Goal: Task Accomplishment & Management: Manage account settings

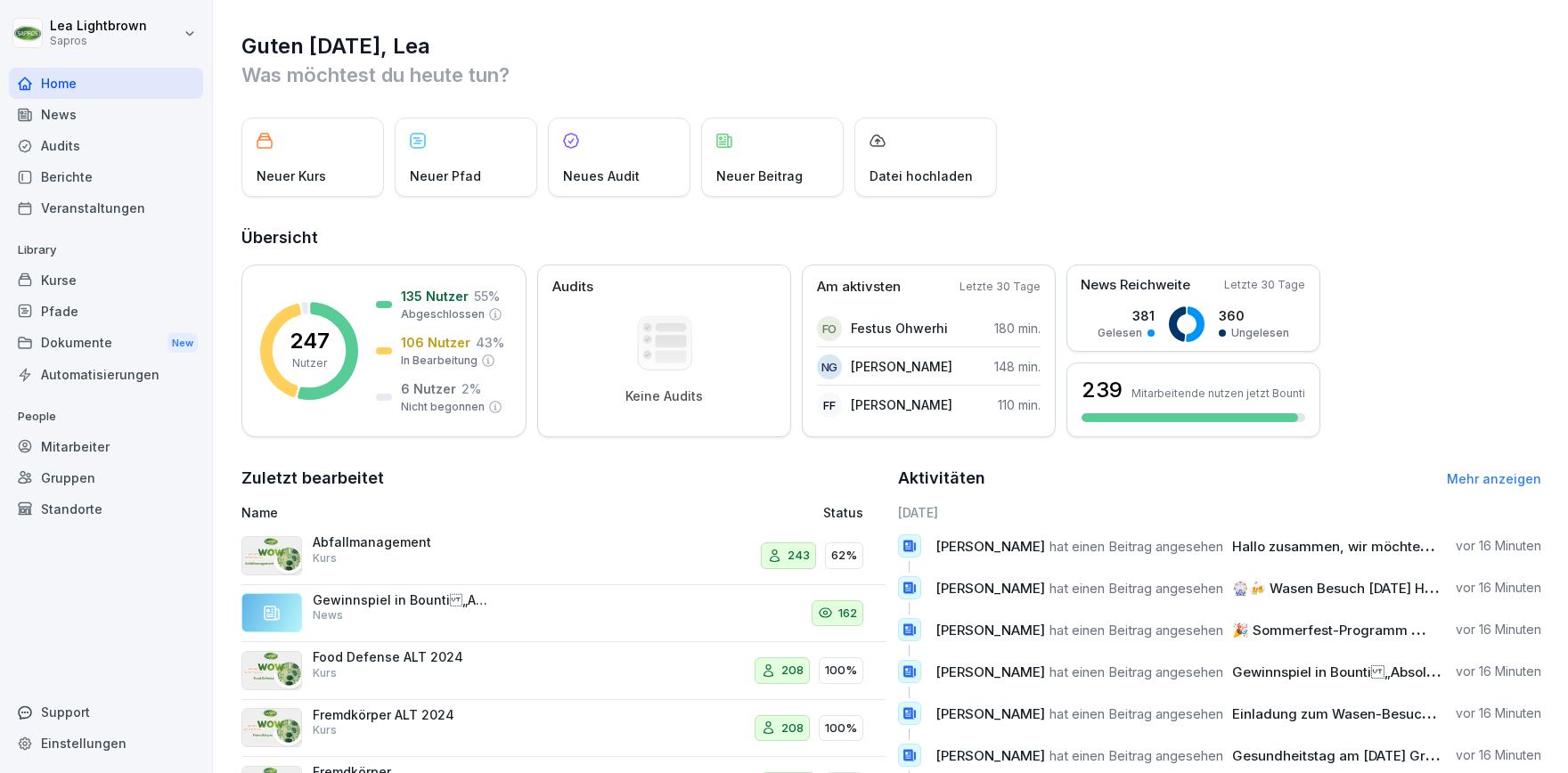
click at [69, 271] on div "Kurse" at bounding box center [106, 280] width 194 height 31
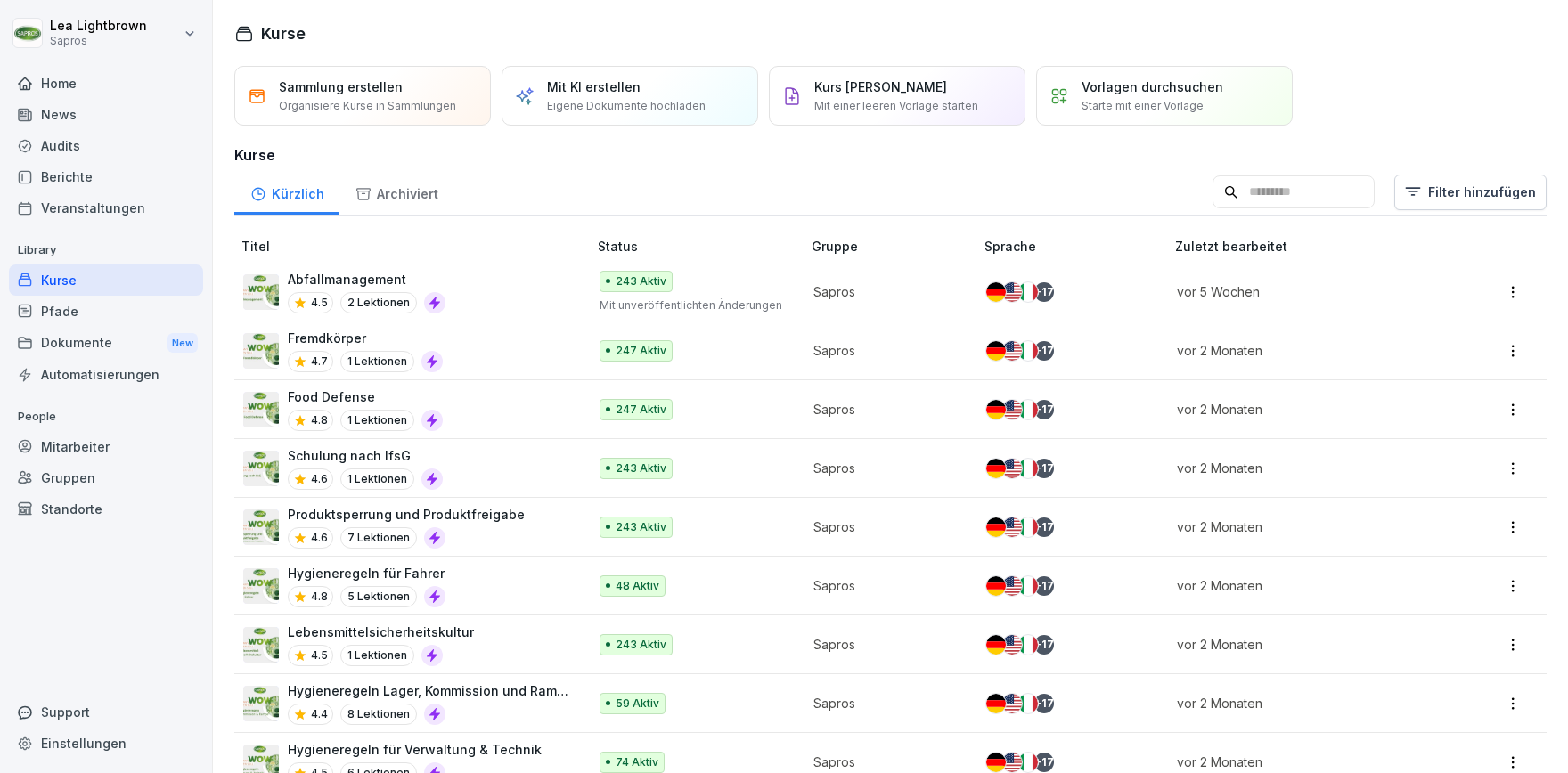
click at [83, 437] on div "Mitarbeiter" at bounding box center [106, 446] width 194 height 31
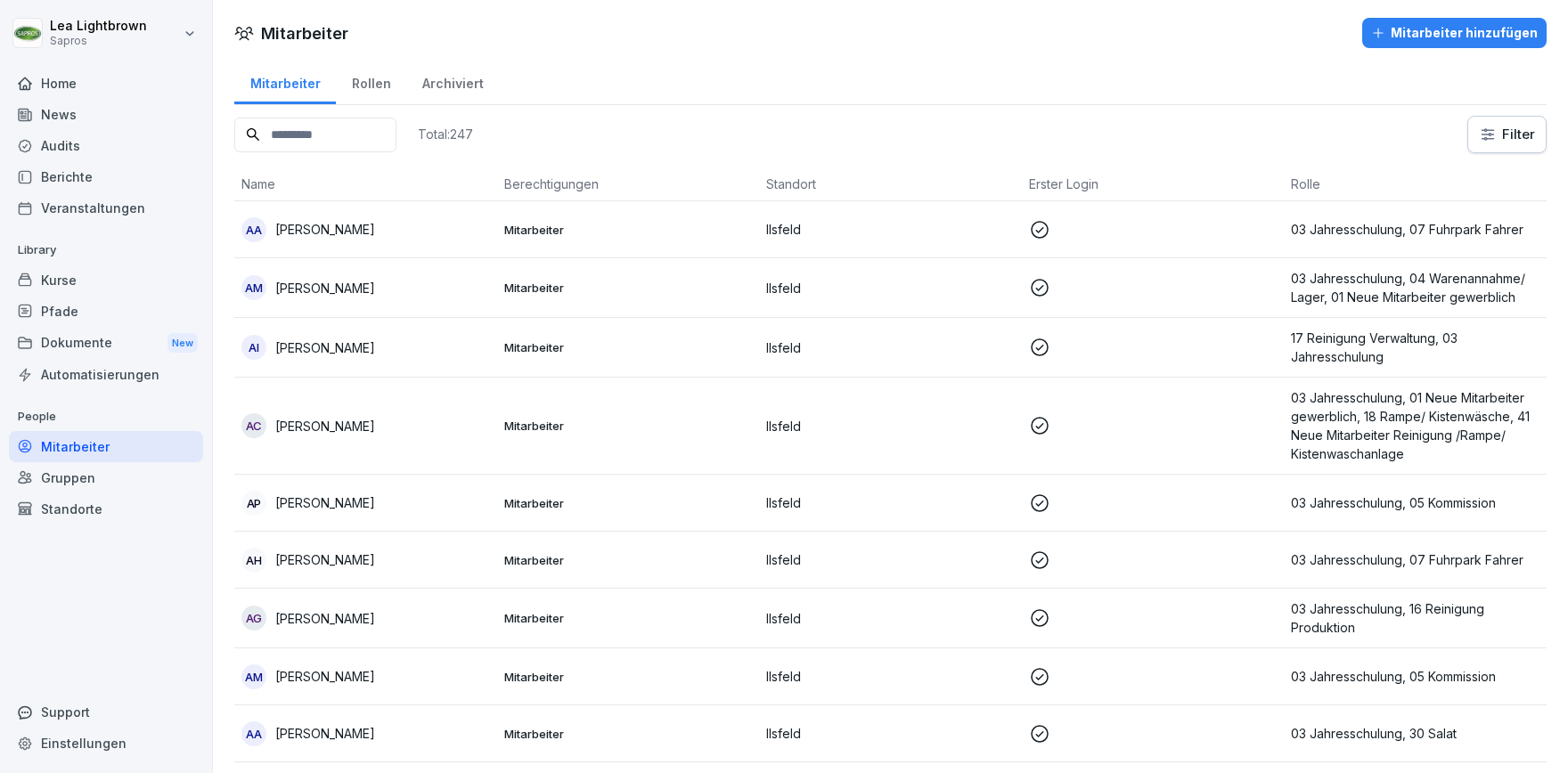
click at [1500, 134] on html "[PERSON_NAME] Sapros Home News Audits Berichte Veranstaltungen Library Kurse Pf…" at bounding box center [784, 386] width 1568 height 773
click at [101, 278] on html "[PERSON_NAME] Sapros Home News Audits Berichte Veranstaltungen Library Kurse Pf…" at bounding box center [784, 386] width 1568 height 773
click at [105, 169] on div "Berichte" at bounding box center [106, 176] width 194 height 31
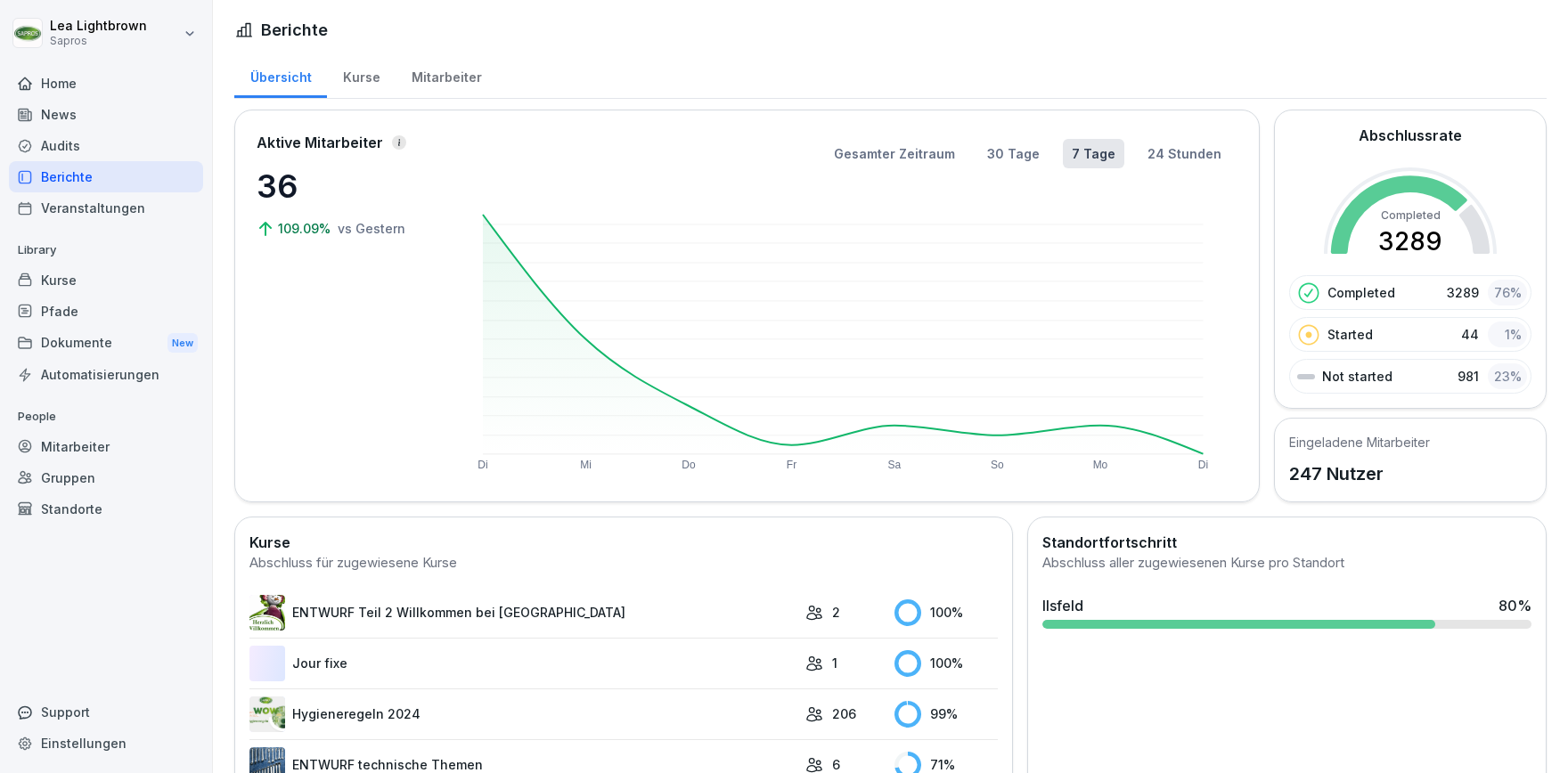
click at [364, 75] on div "Kurse" at bounding box center [361, 75] width 68 height 45
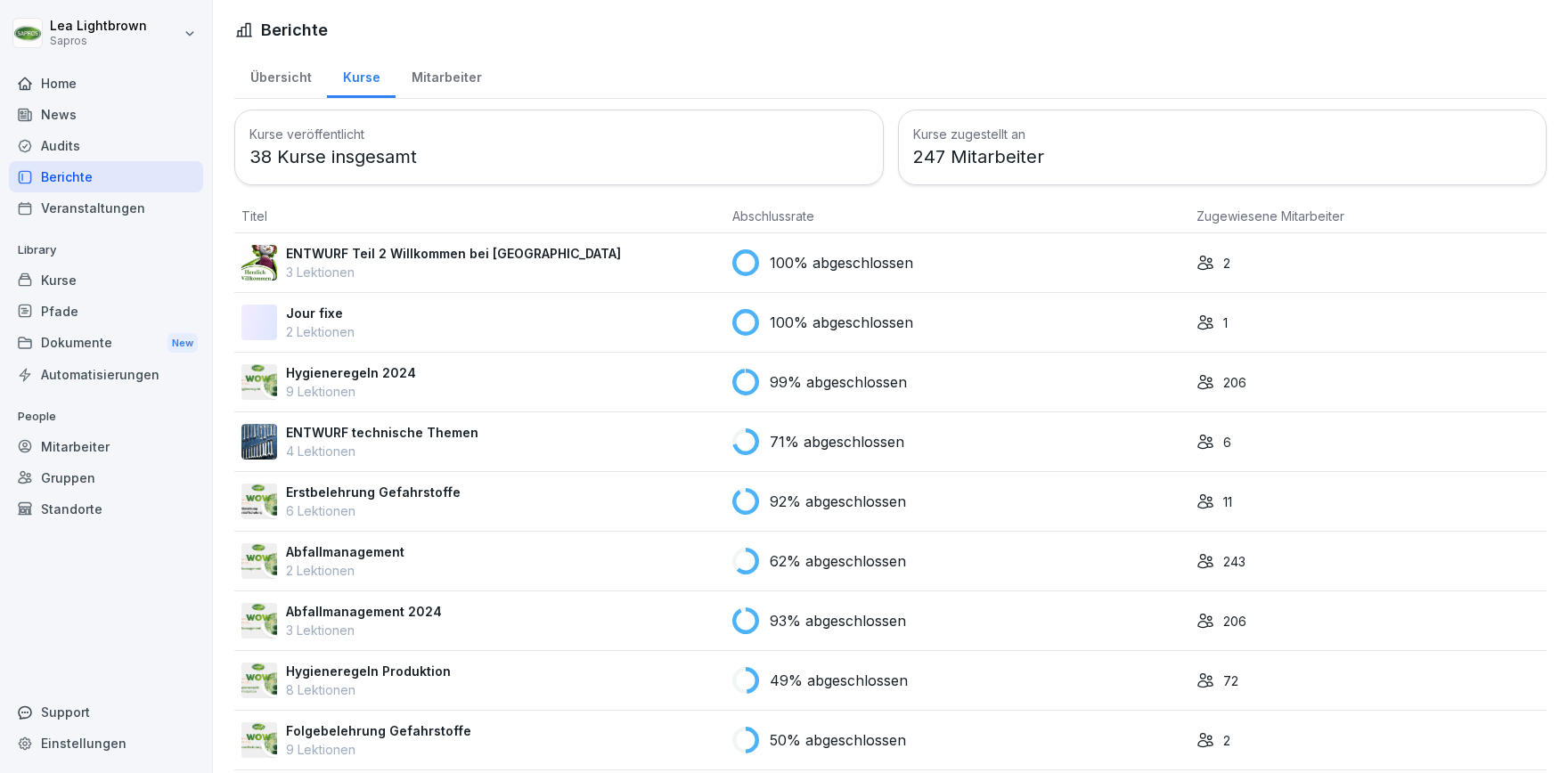
click at [453, 92] on div "Mitarbeiter" at bounding box center [446, 75] width 102 height 45
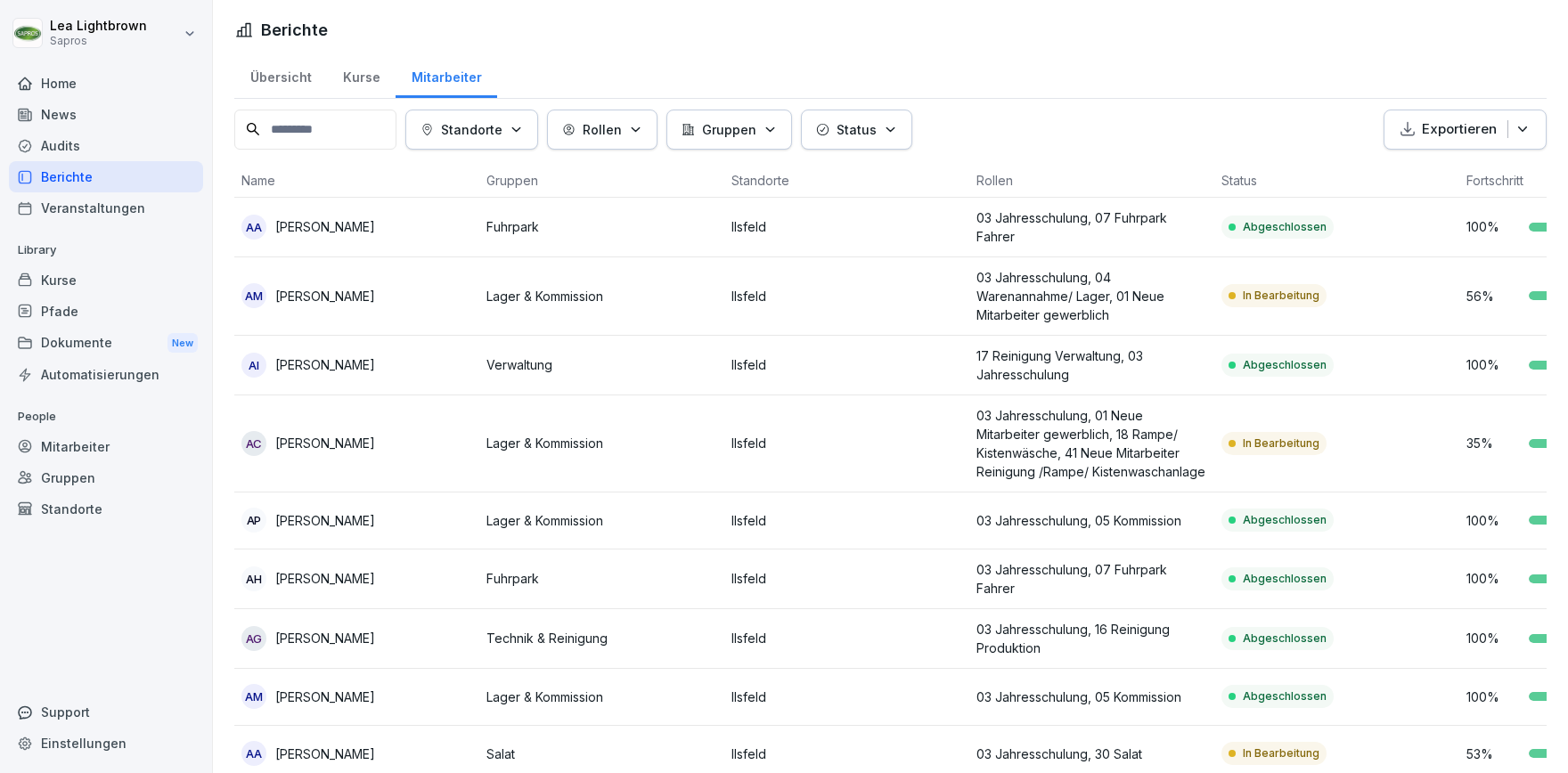
click at [1224, 307] on td "In Bearbeitung" at bounding box center [1336, 296] width 245 height 79
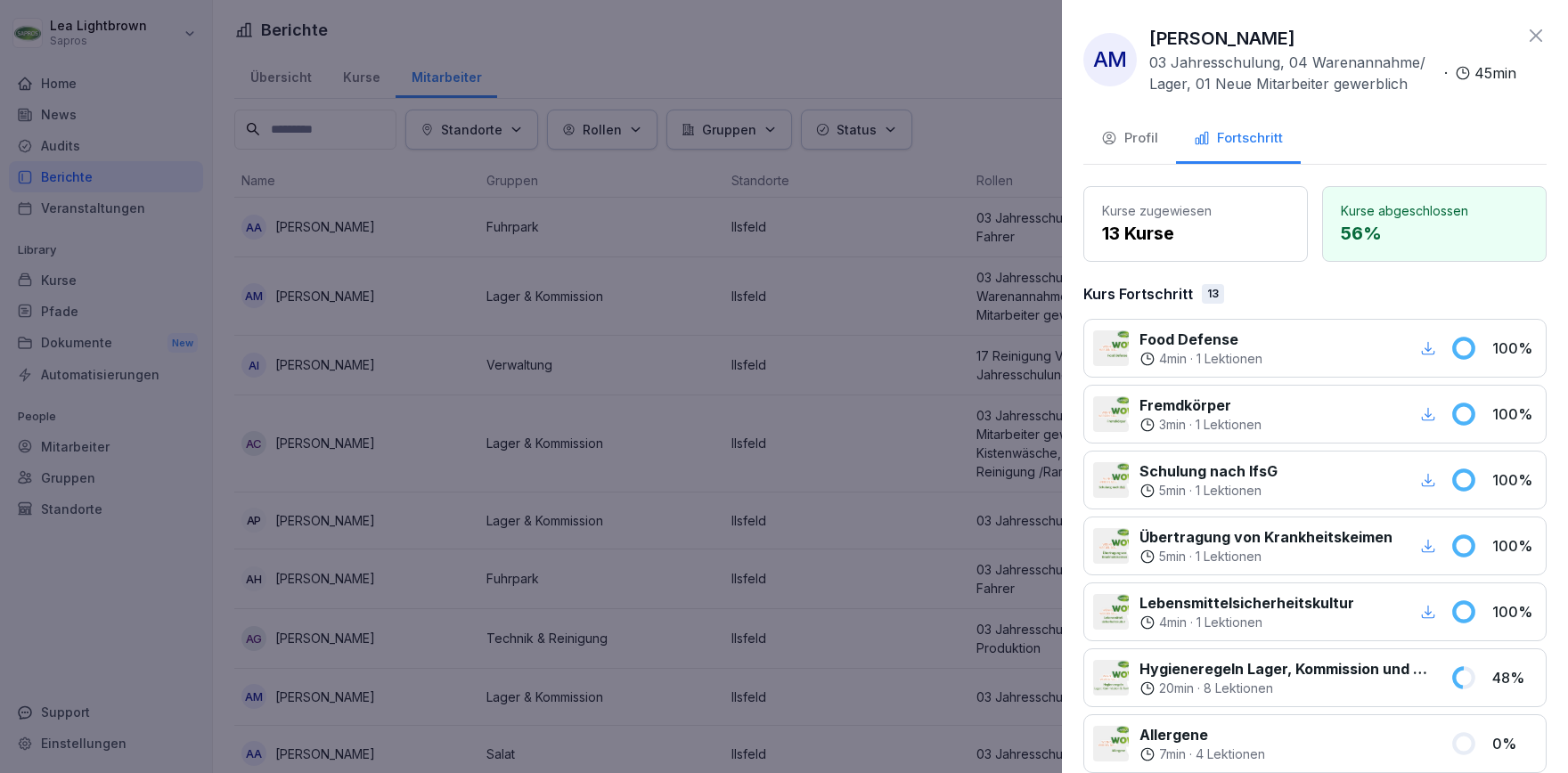
click at [1542, 44] on icon at bounding box center [1535, 35] width 21 height 21
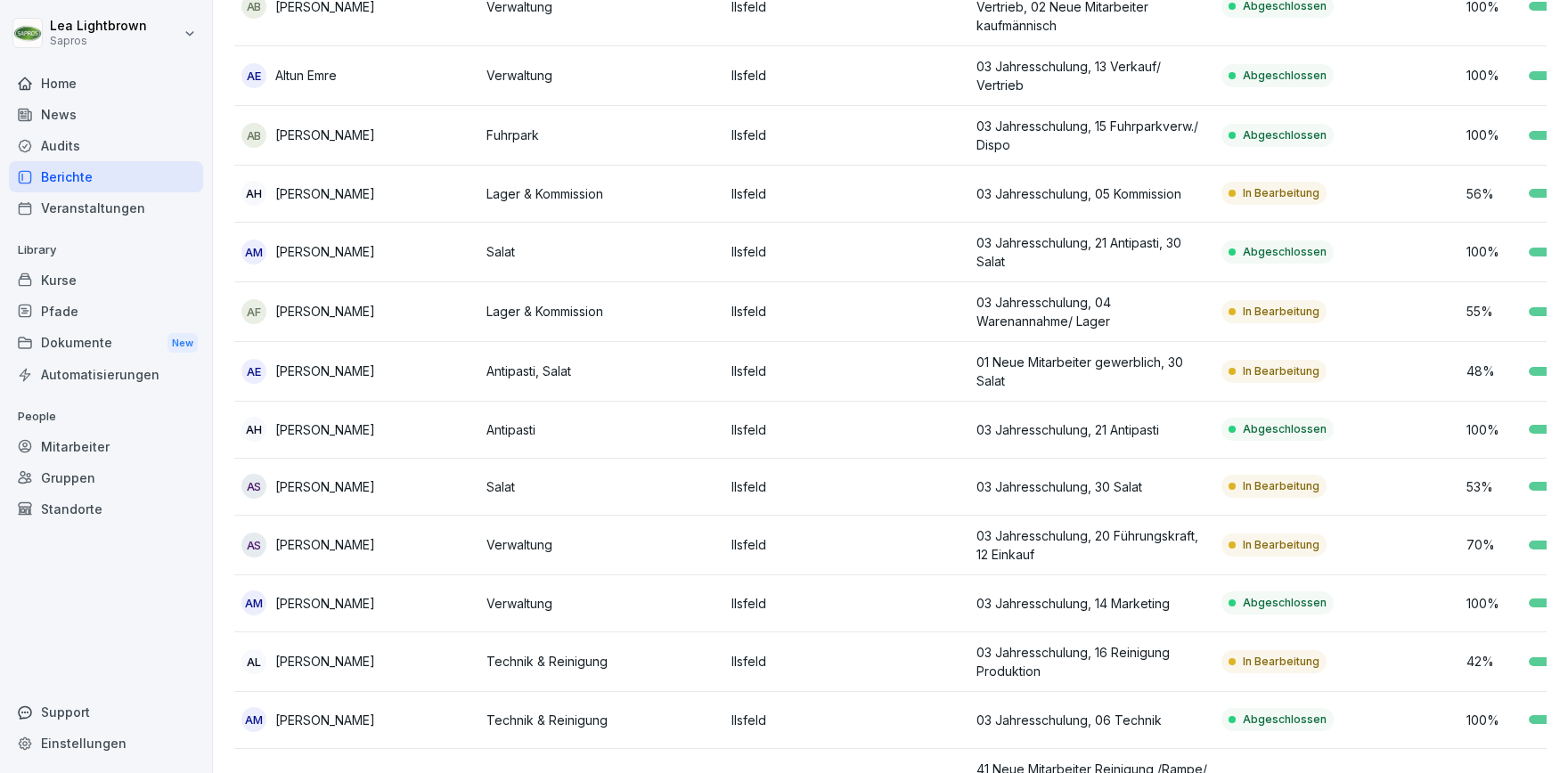
scroll to position [1234, 0]
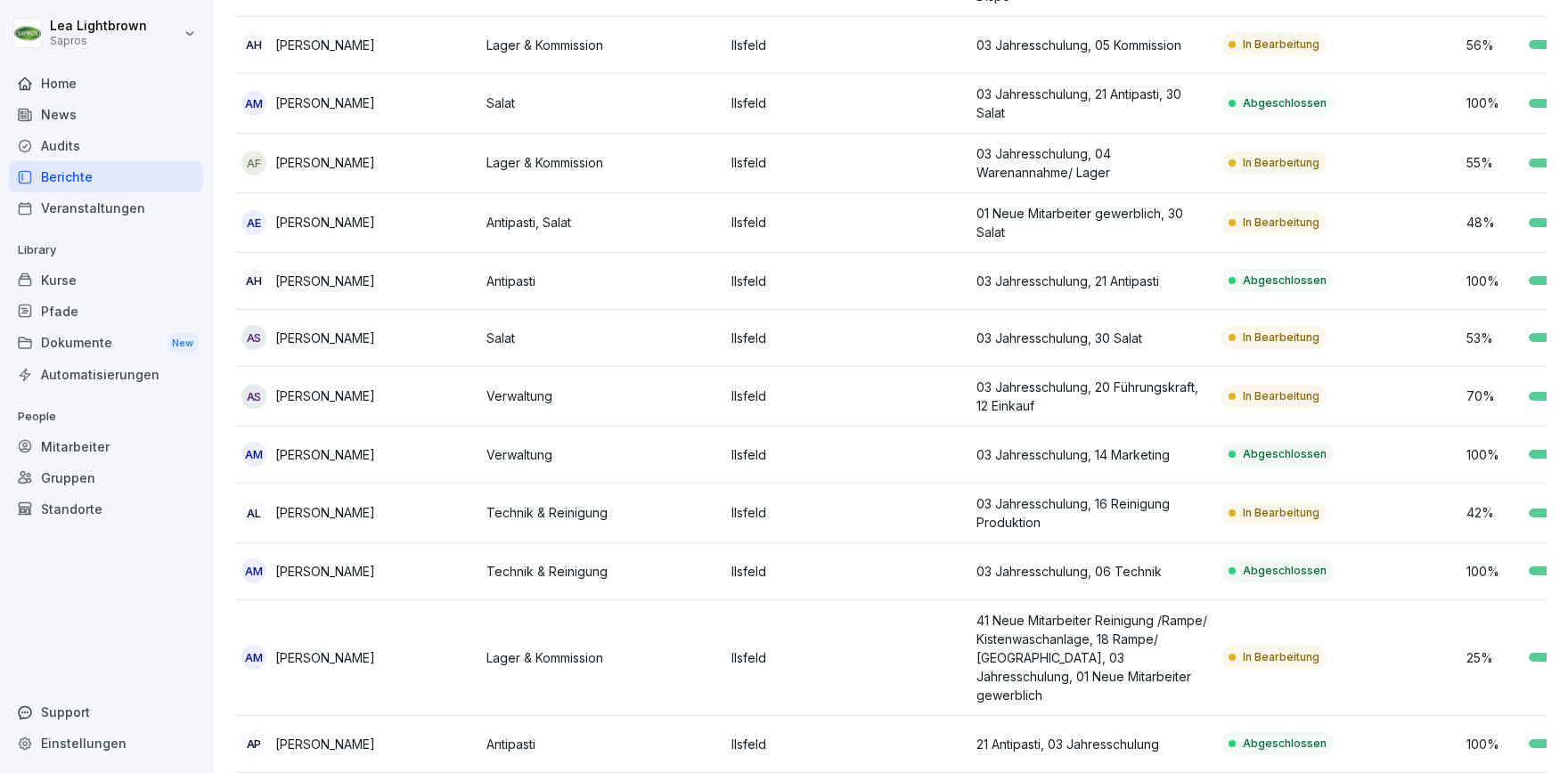
click at [1377, 405] on td "In Bearbeitung" at bounding box center [1336, 397] width 245 height 59
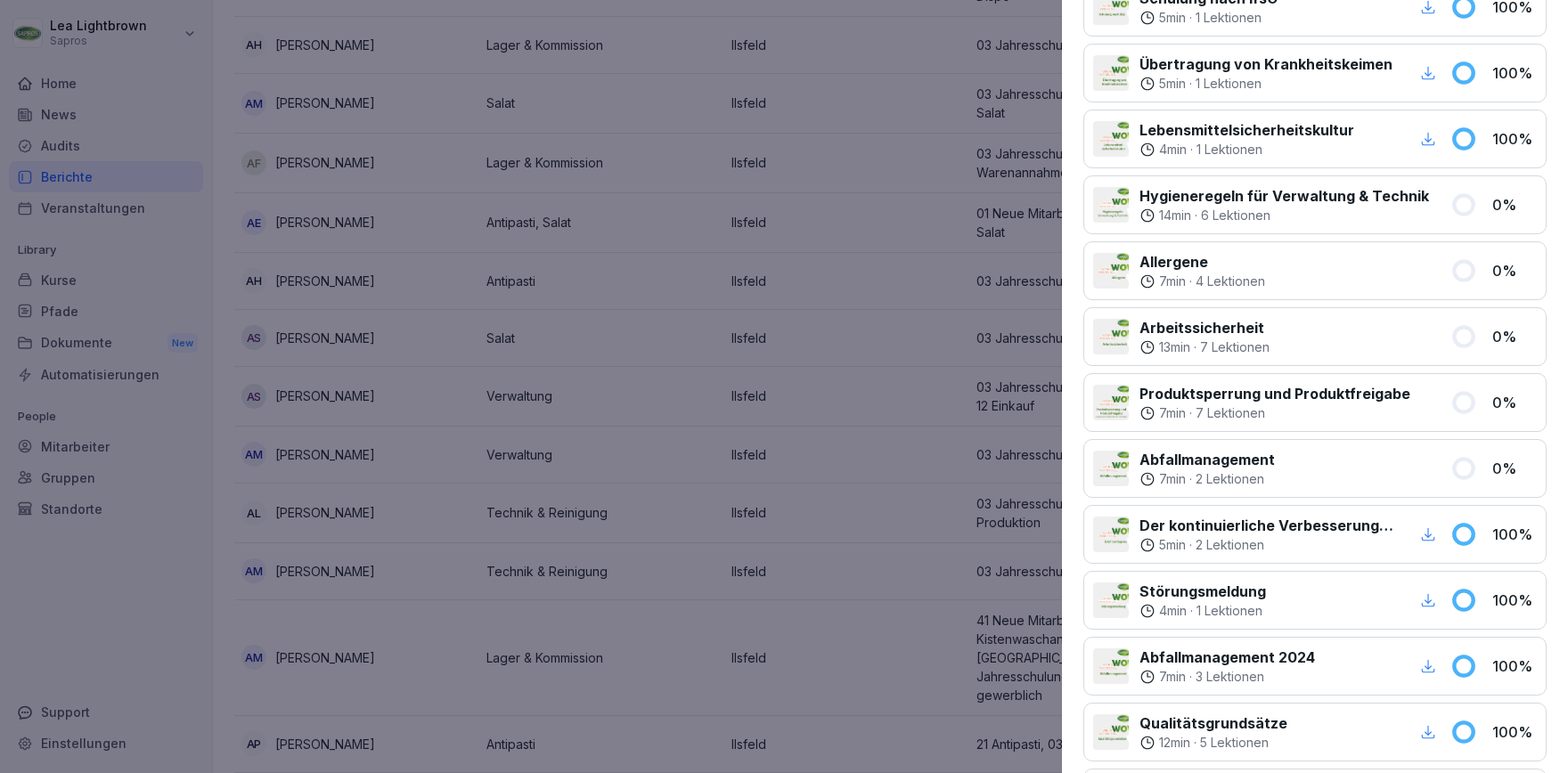
scroll to position [514, 0]
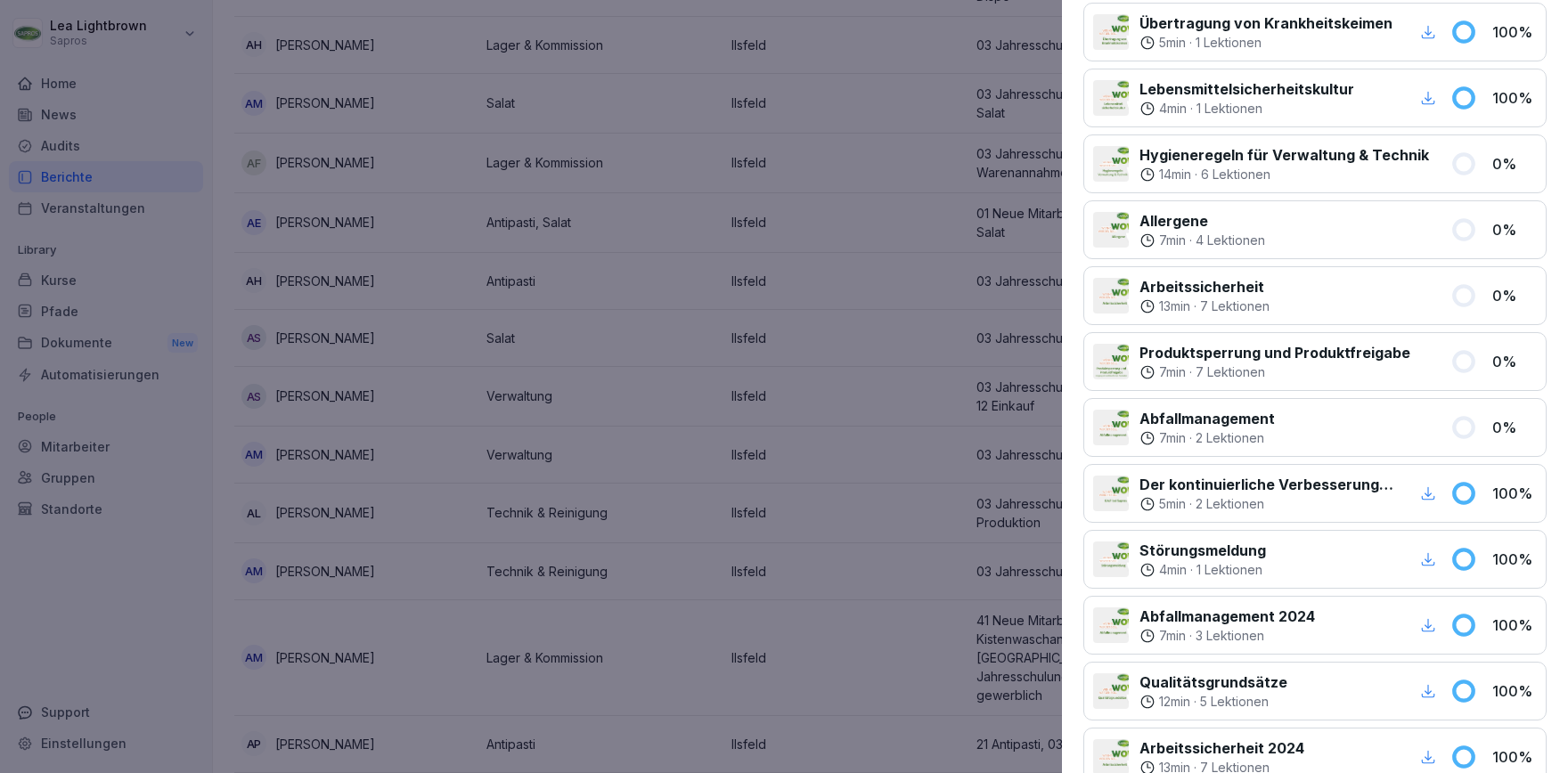
click at [852, 478] on div at bounding box center [784, 386] width 1568 height 773
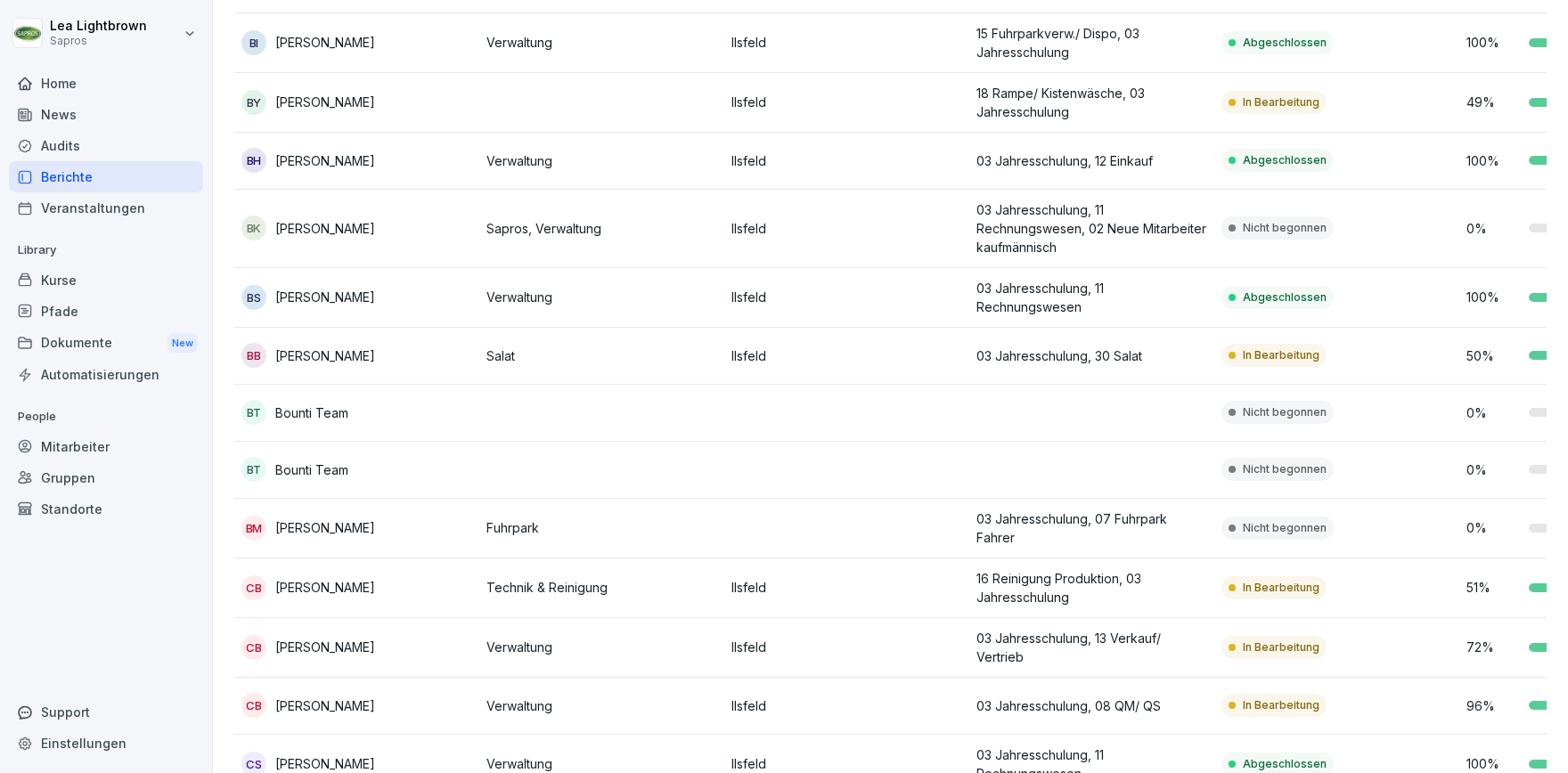
scroll to position [2982, 0]
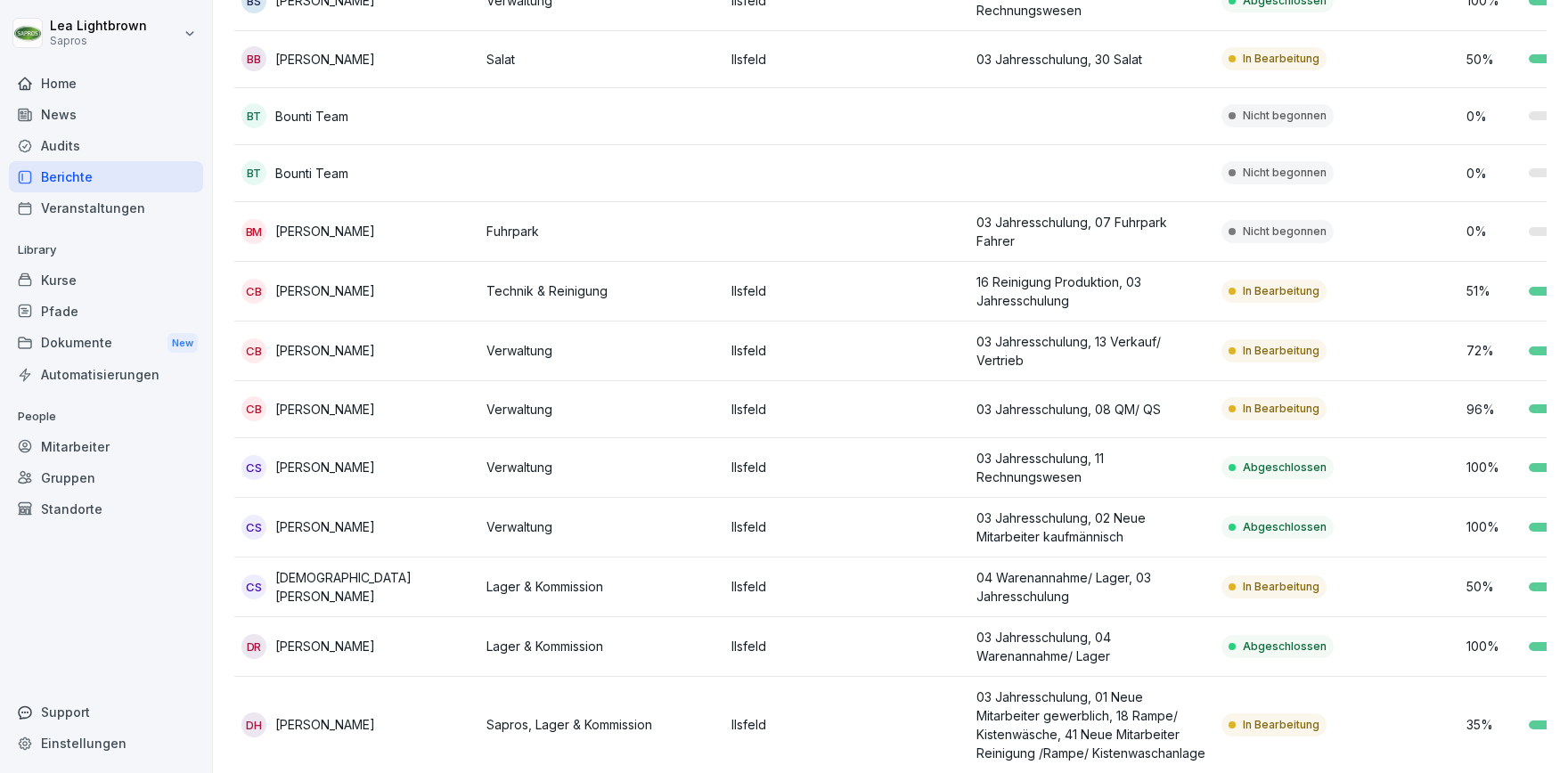
click at [1152, 401] on p "03 Jahresschulung, 08 QM/ QS" at bounding box center [1092, 409] width 230 height 18
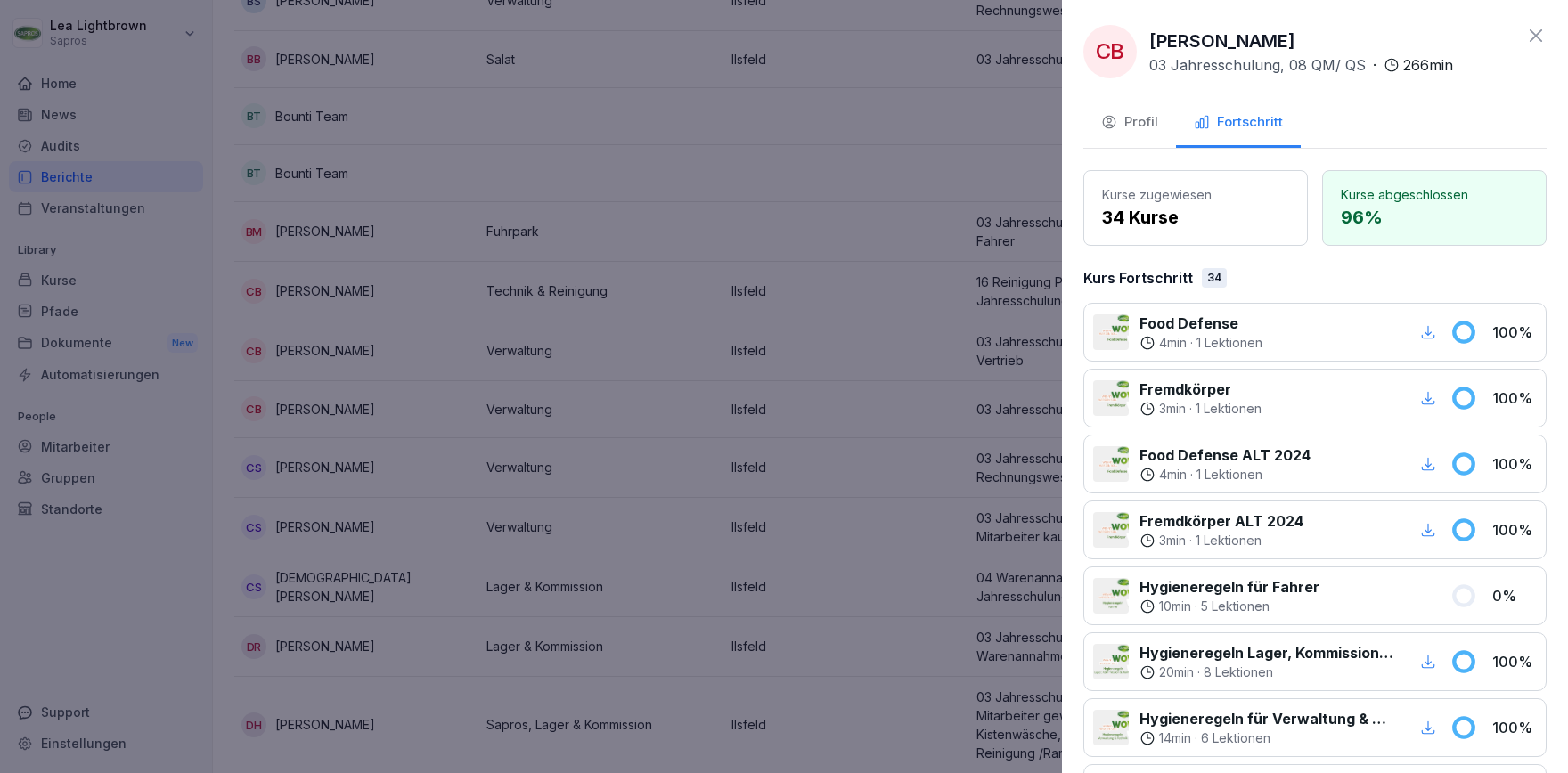
click at [873, 534] on div at bounding box center [784, 386] width 1568 height 773
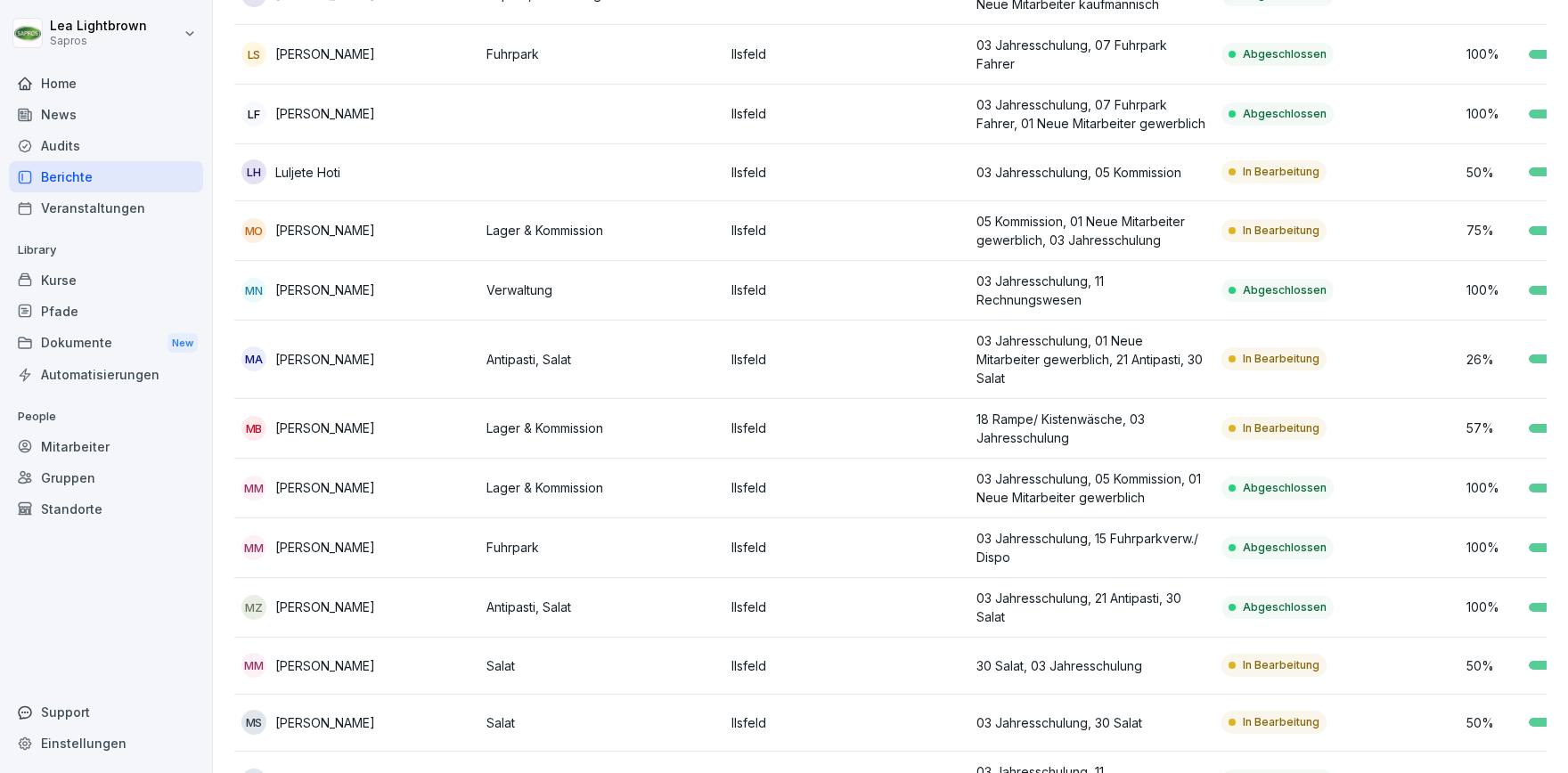
scroll to position [8228, 0]
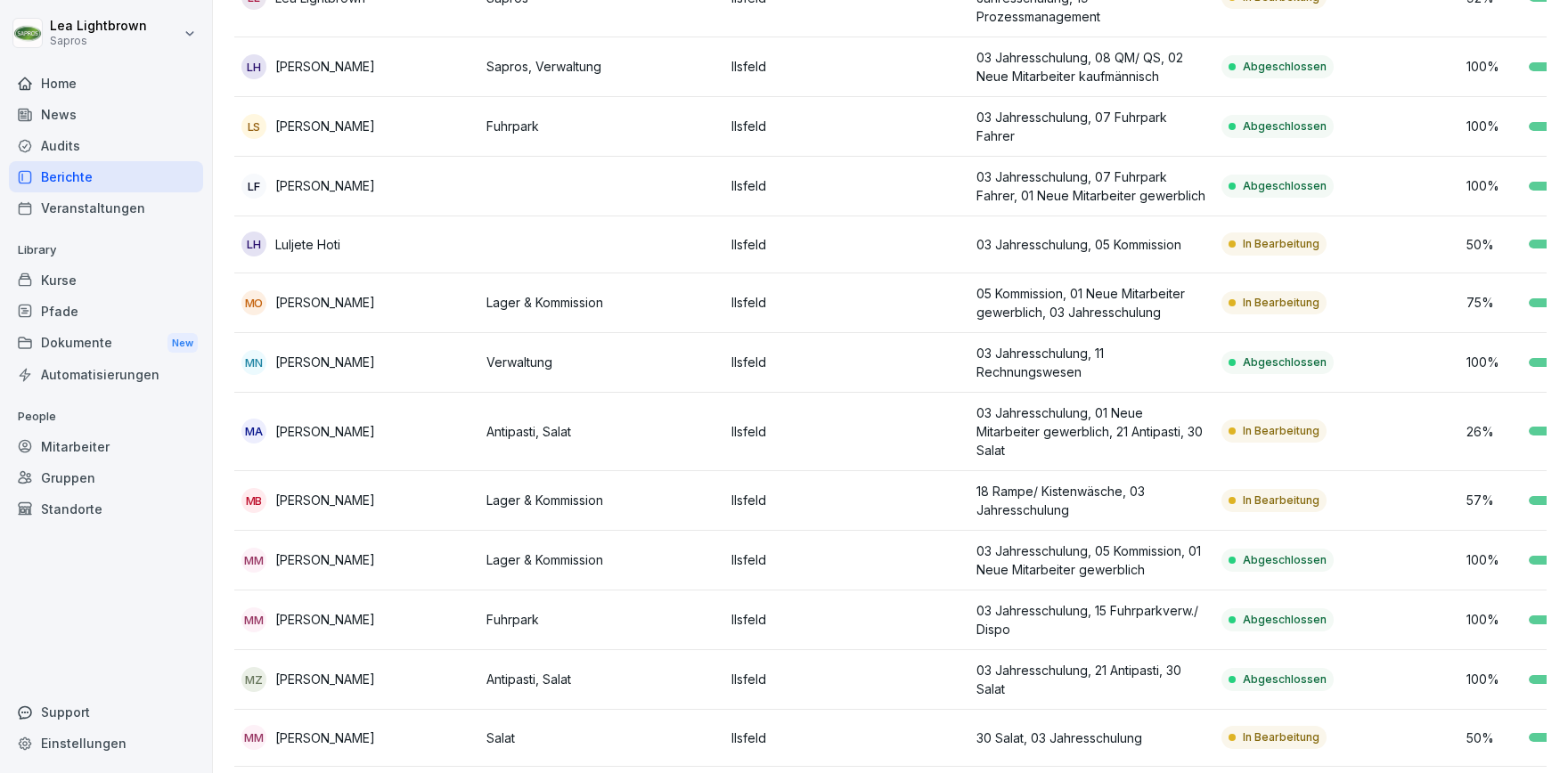
click at [1436, 297] on td "In Bearbeitung" at bounding box center [1336, 303] width 245 height 59
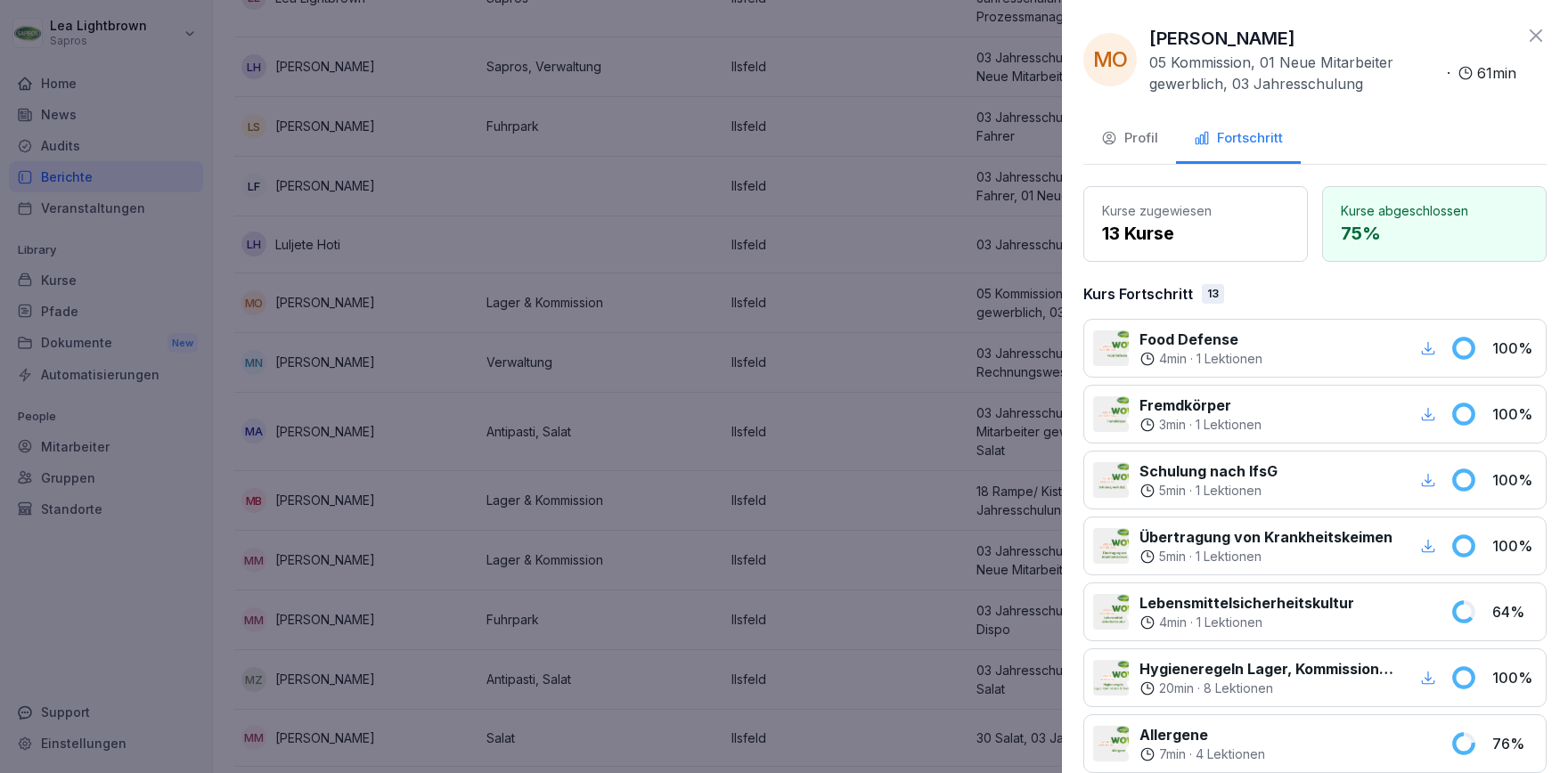
click at [741, 430] on div at bounding box center [784, 386] width 1568 height 773
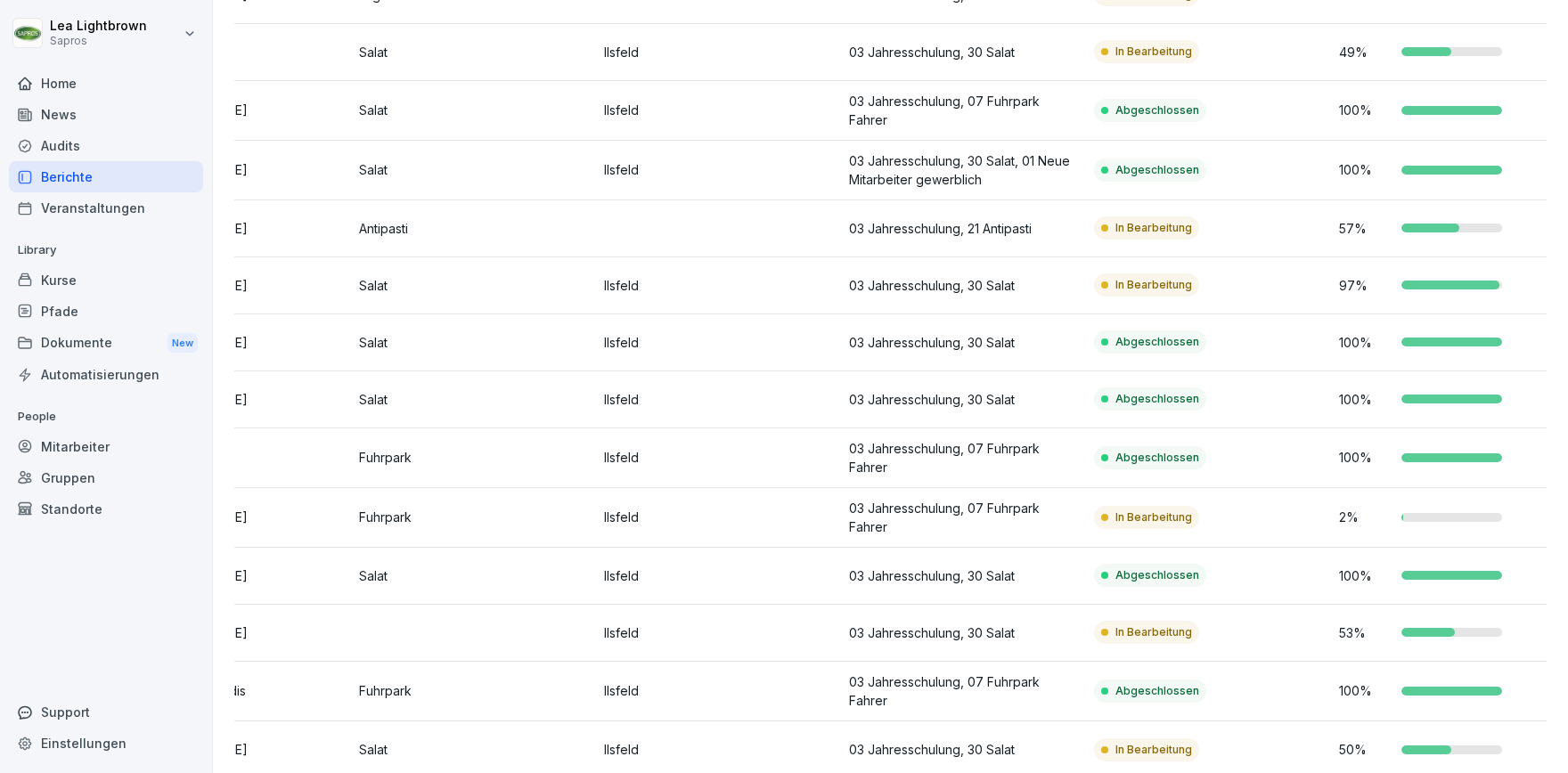
scroll to position [0, 129]
click at [1288, 566] on td "Abgeschlossen" at bounding box center [1208, 575] width 245 height 57
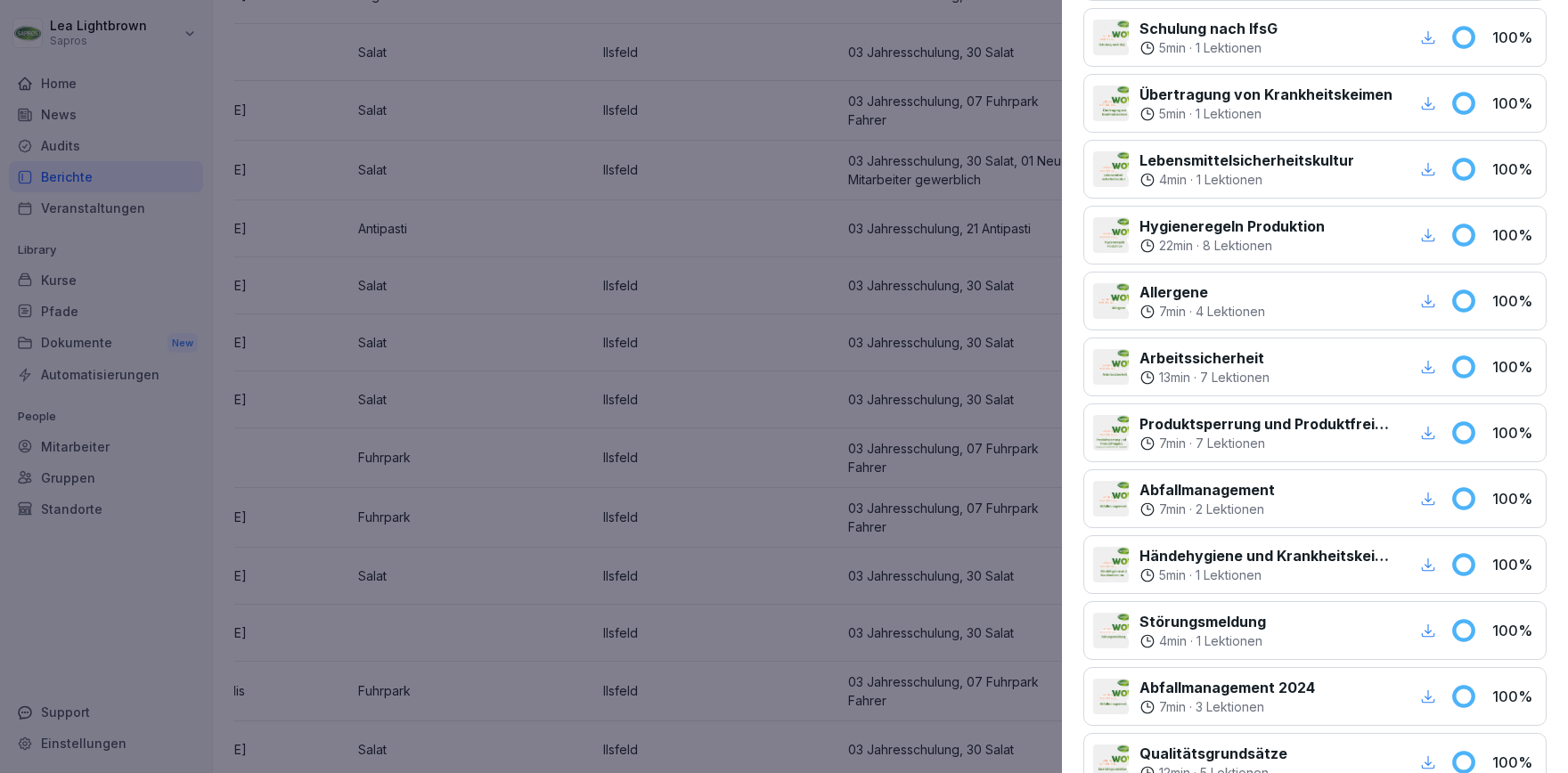
scroll to position [0, 0]
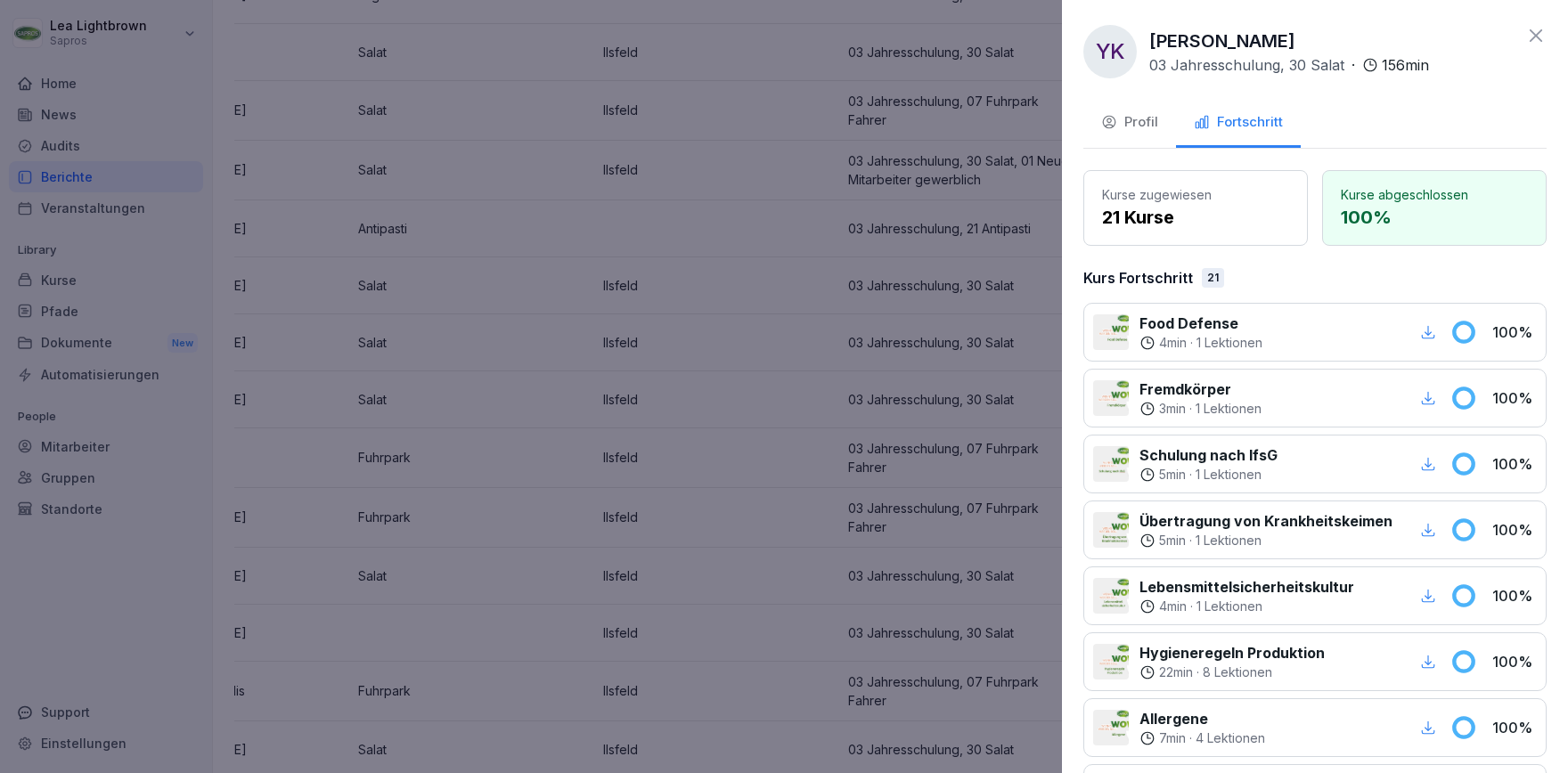
click at [801, 565] on div at bounding box center [784, 386] width 1568 height 773
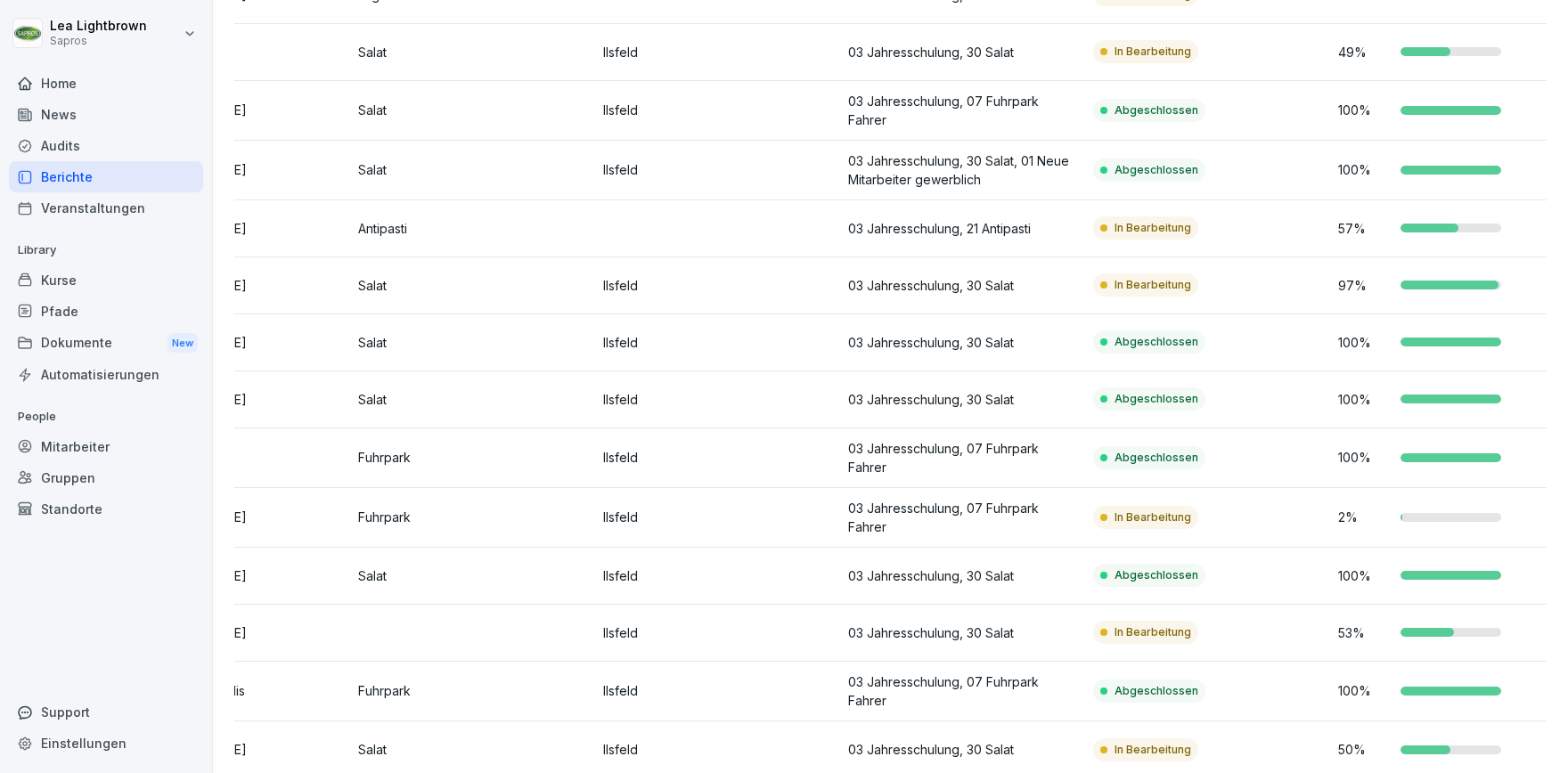
scroll to position [14464, 0]
click at [1305, 265] on td "In Bearbeitung" at bounding box center [1208, 285] width 245 height 57
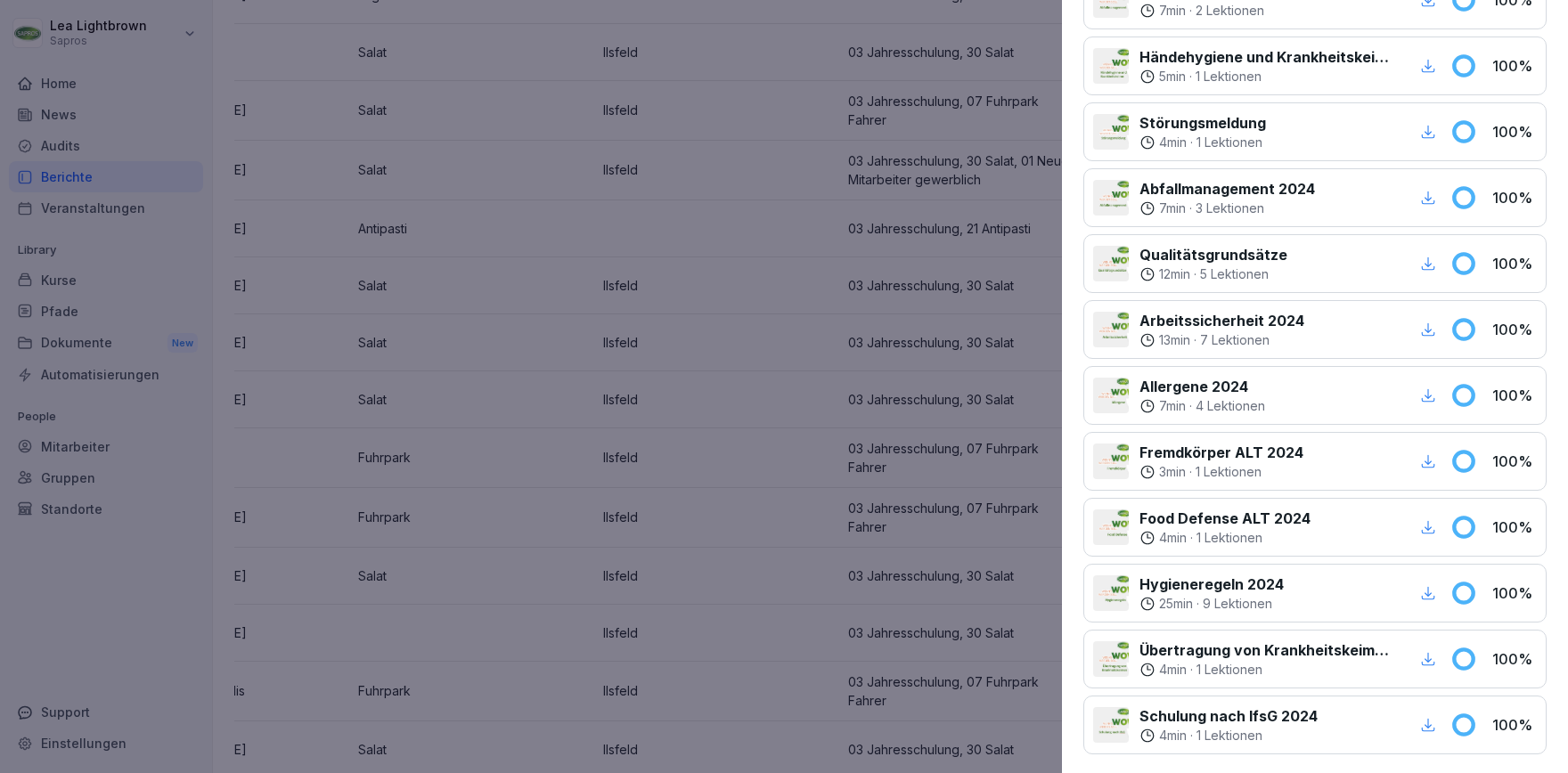
scroll to position [1043, 0]
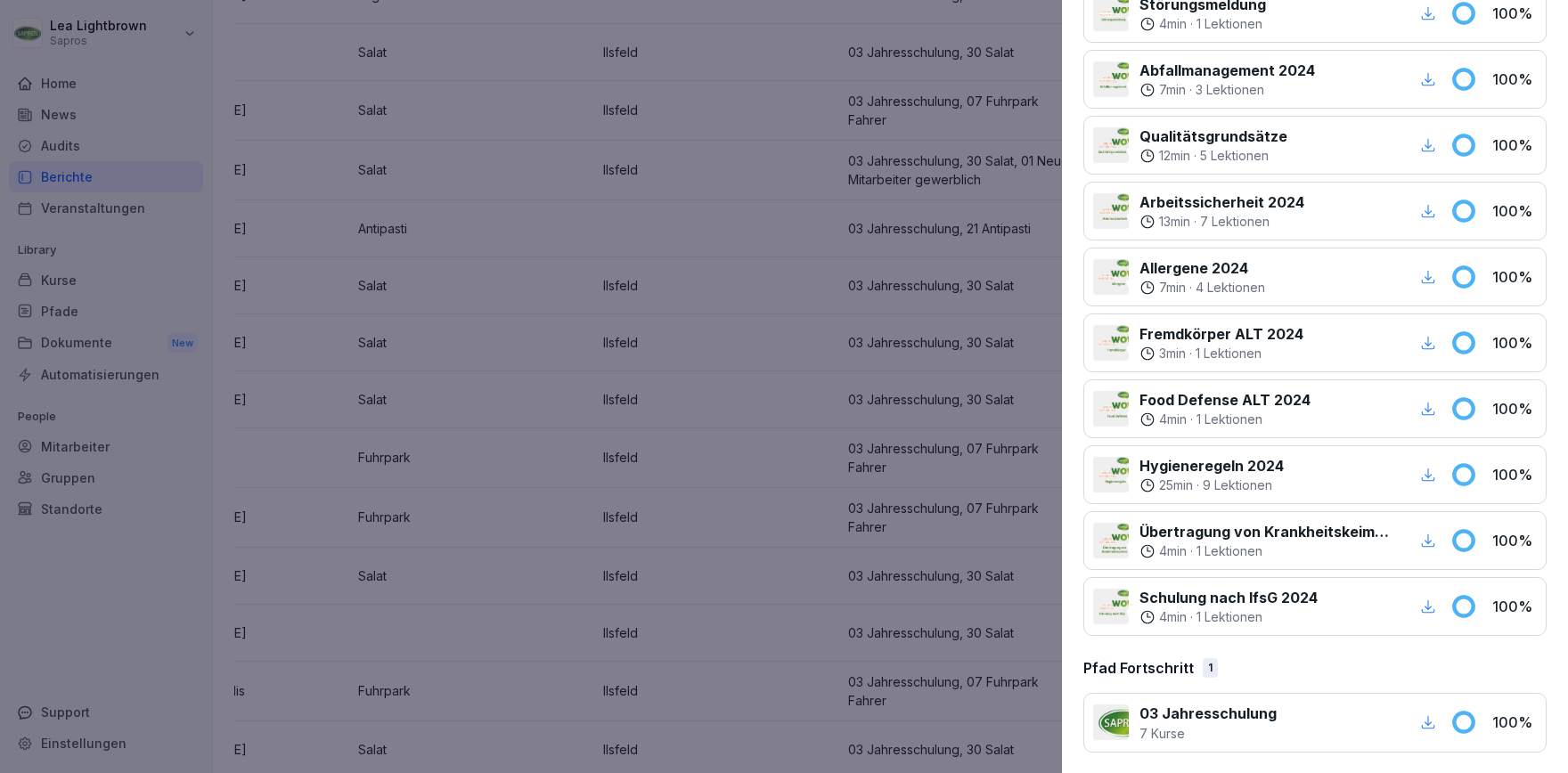
click at [716, 556] on div at bounding box center [784, 386] width 1568 height 773
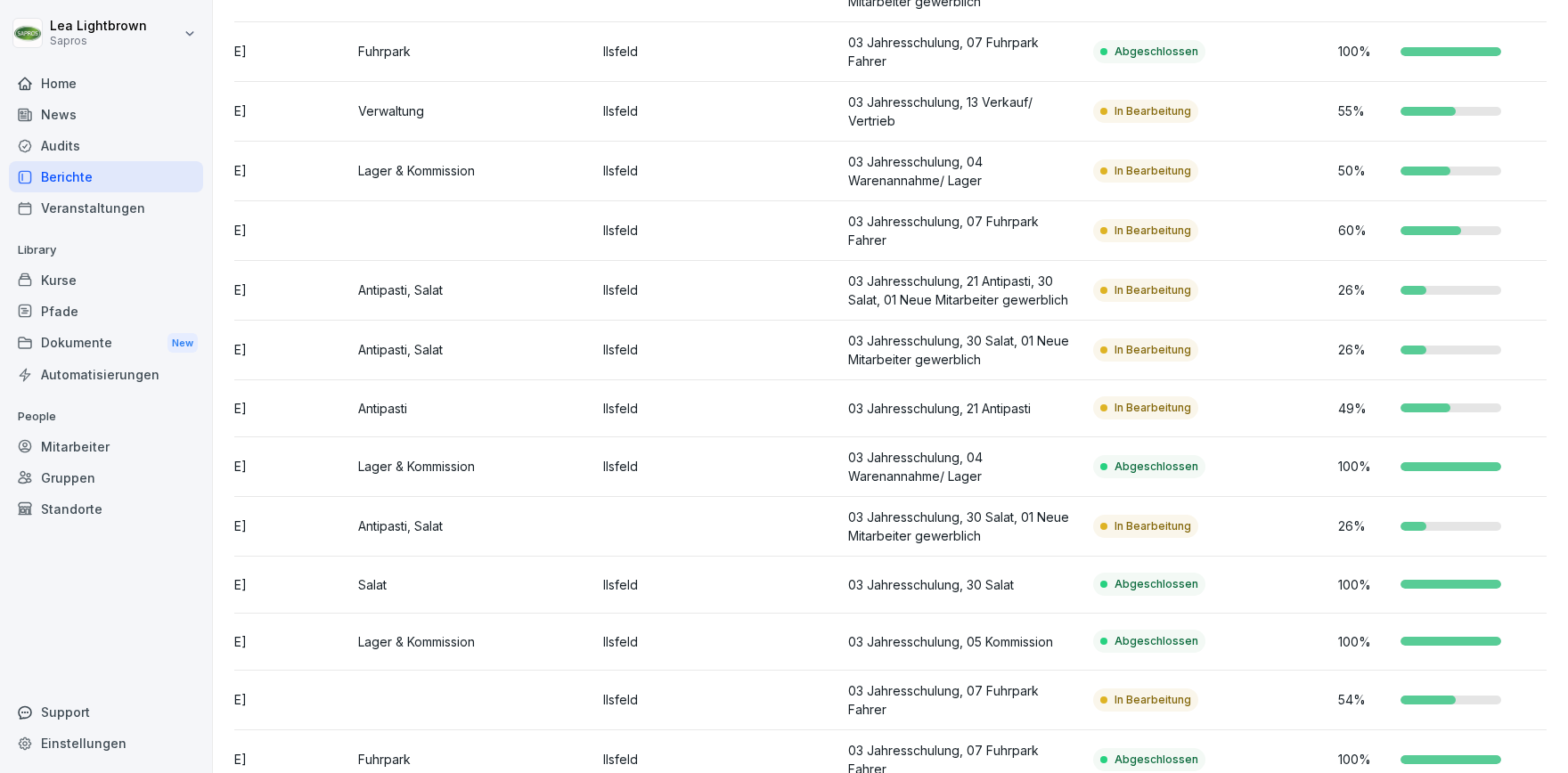
scroll to position [13025, 0]
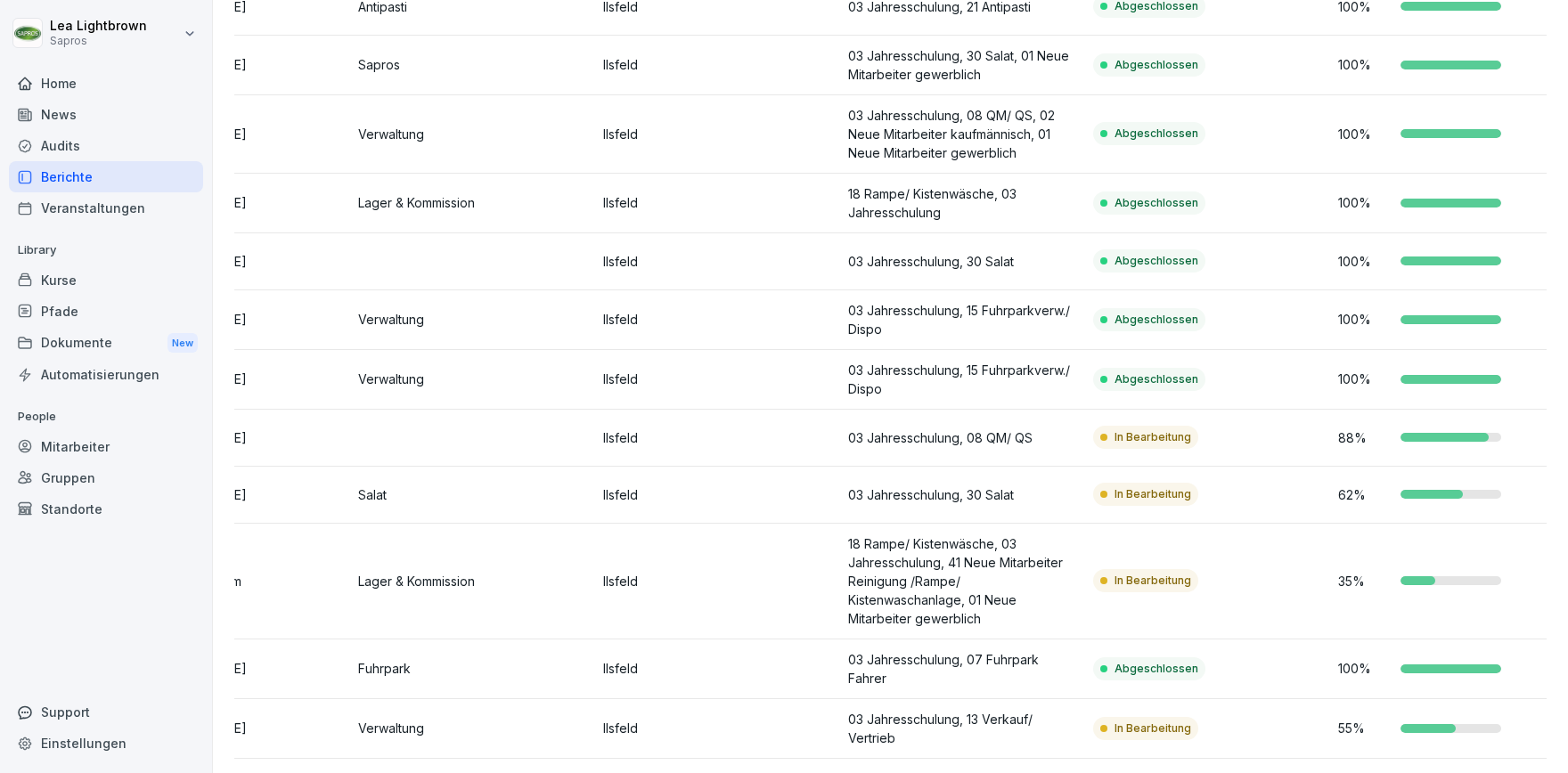
click at [1299, 425] on td "In Bearbeitung" at bounding box center [1208, 437] width 245 height 57
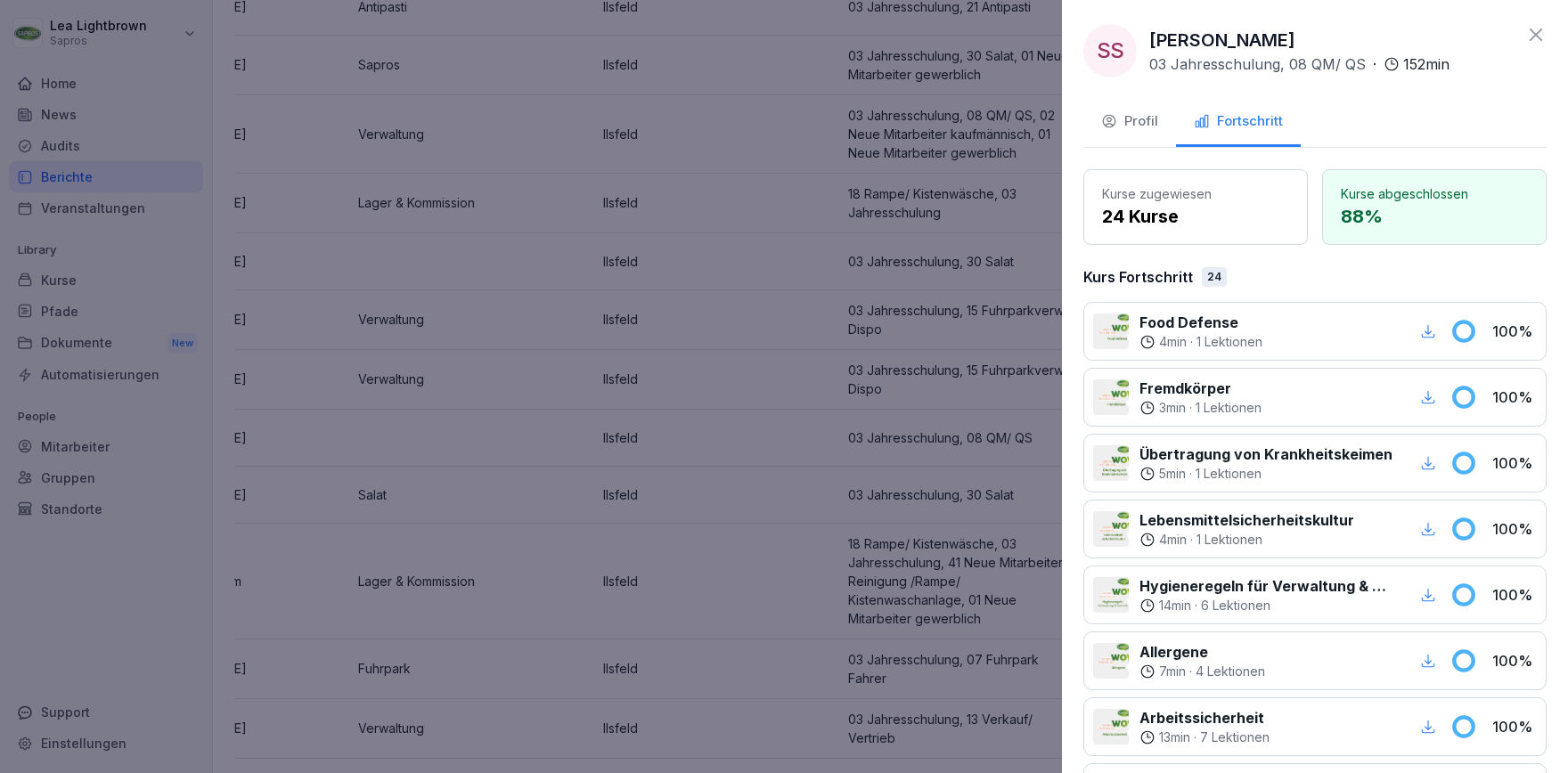
scroll to position [0, 0]
click at [824, 517] on div at bounding box center [784, 386] width 1568 height 773
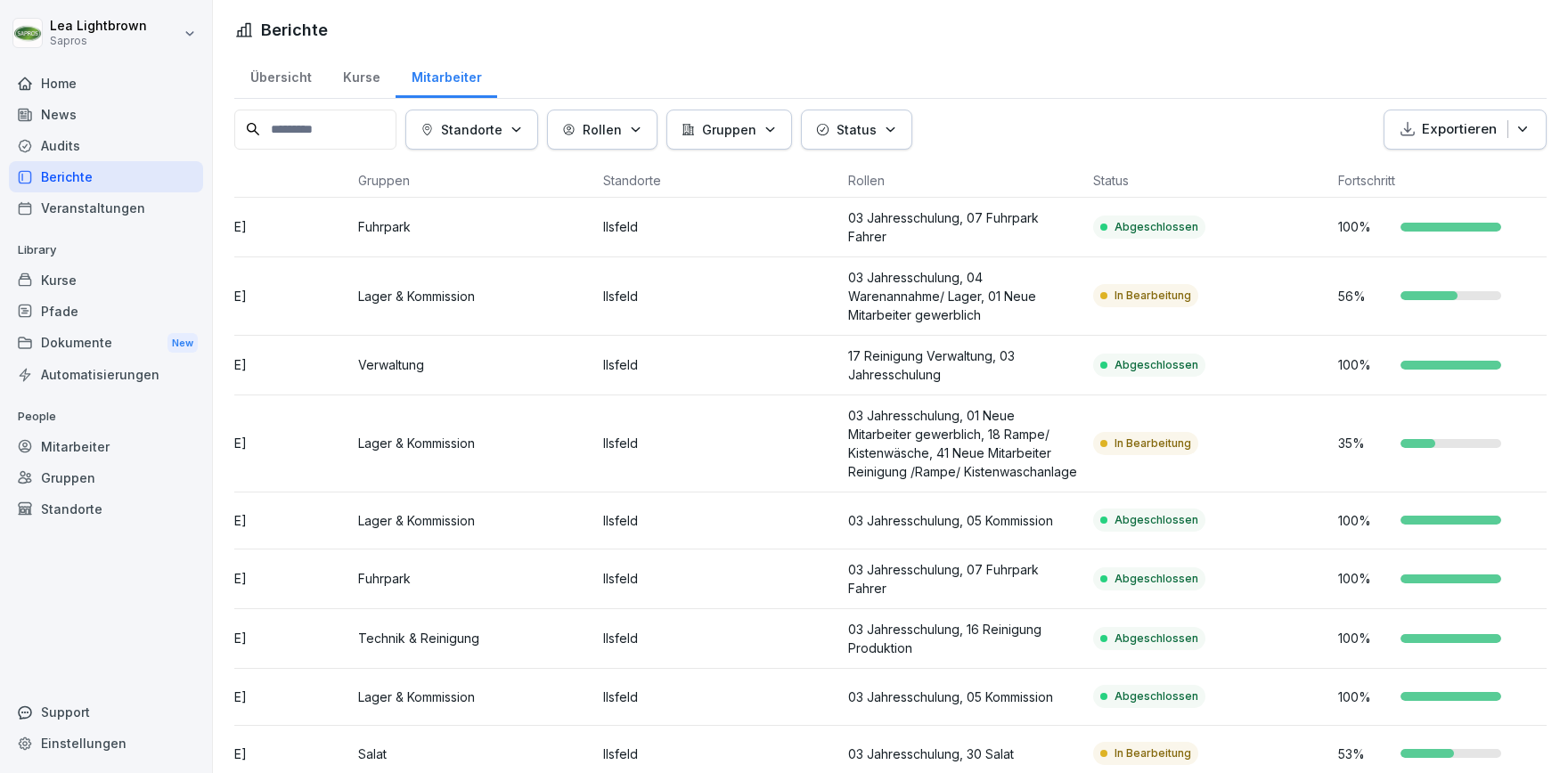
click at [906, 128] on button "Status" at bounding box center [857, 129] width 111 height 40
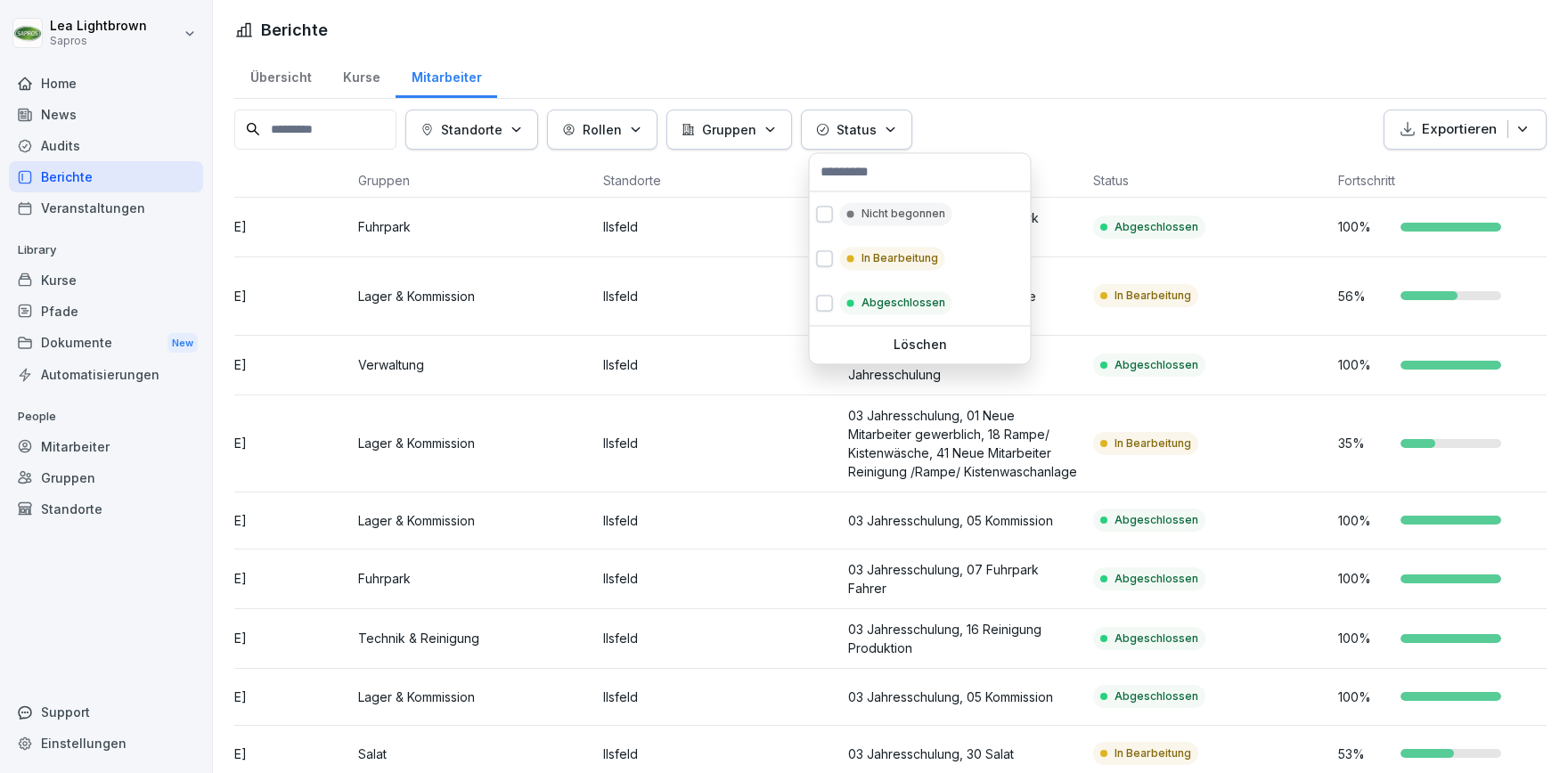
scroll to position [0, 129]
click at [890, 214] on p "Nicht begonnen" at bounding box center [903, 213] width 83 height 16
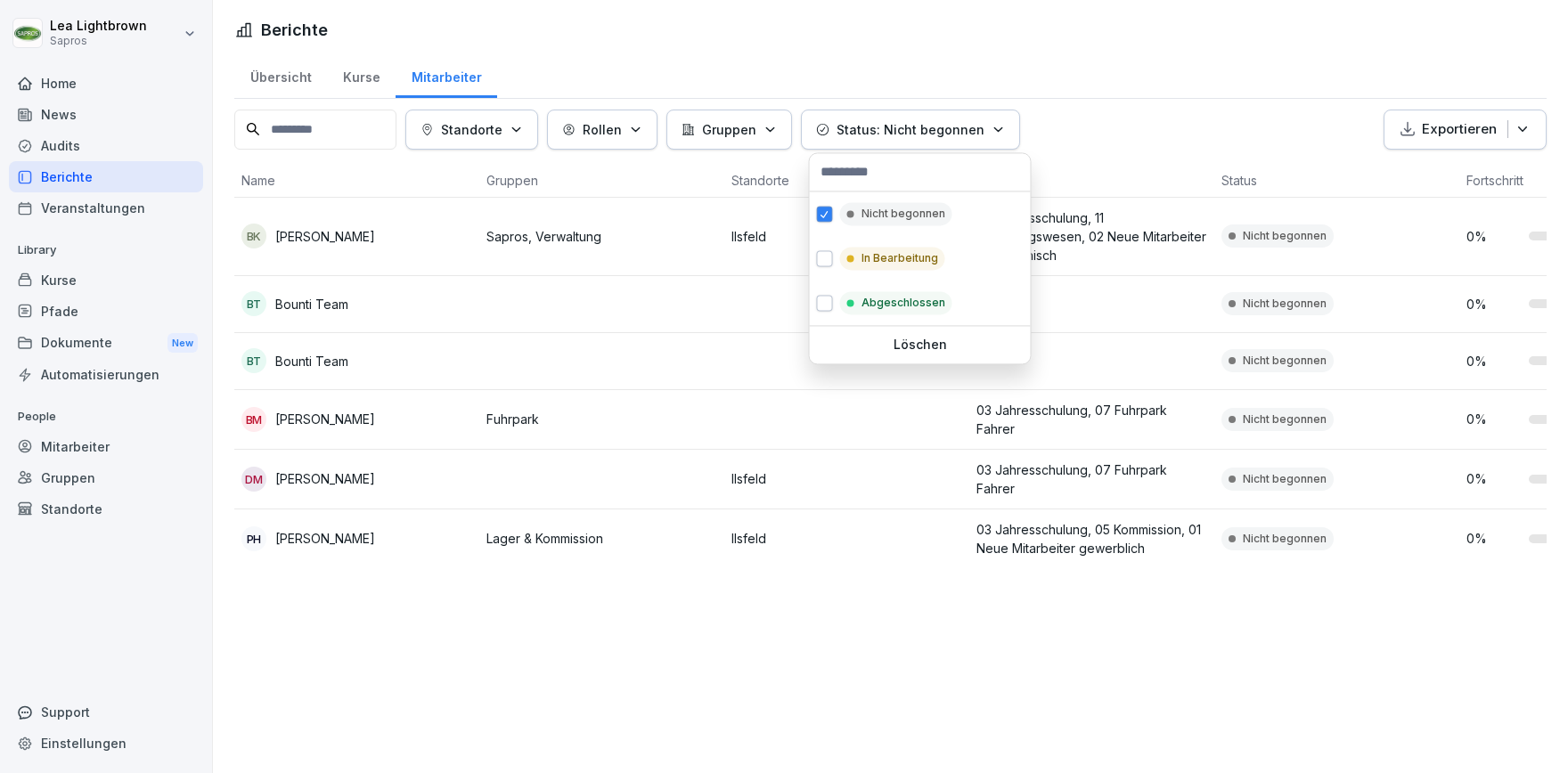
click at [1156, 85] on html "Lea Lightbrown Sapros Home News Audits Berichte Veranstaltungen Library Kurse P…" at bounding box center [784, 386] width 1568 height 773
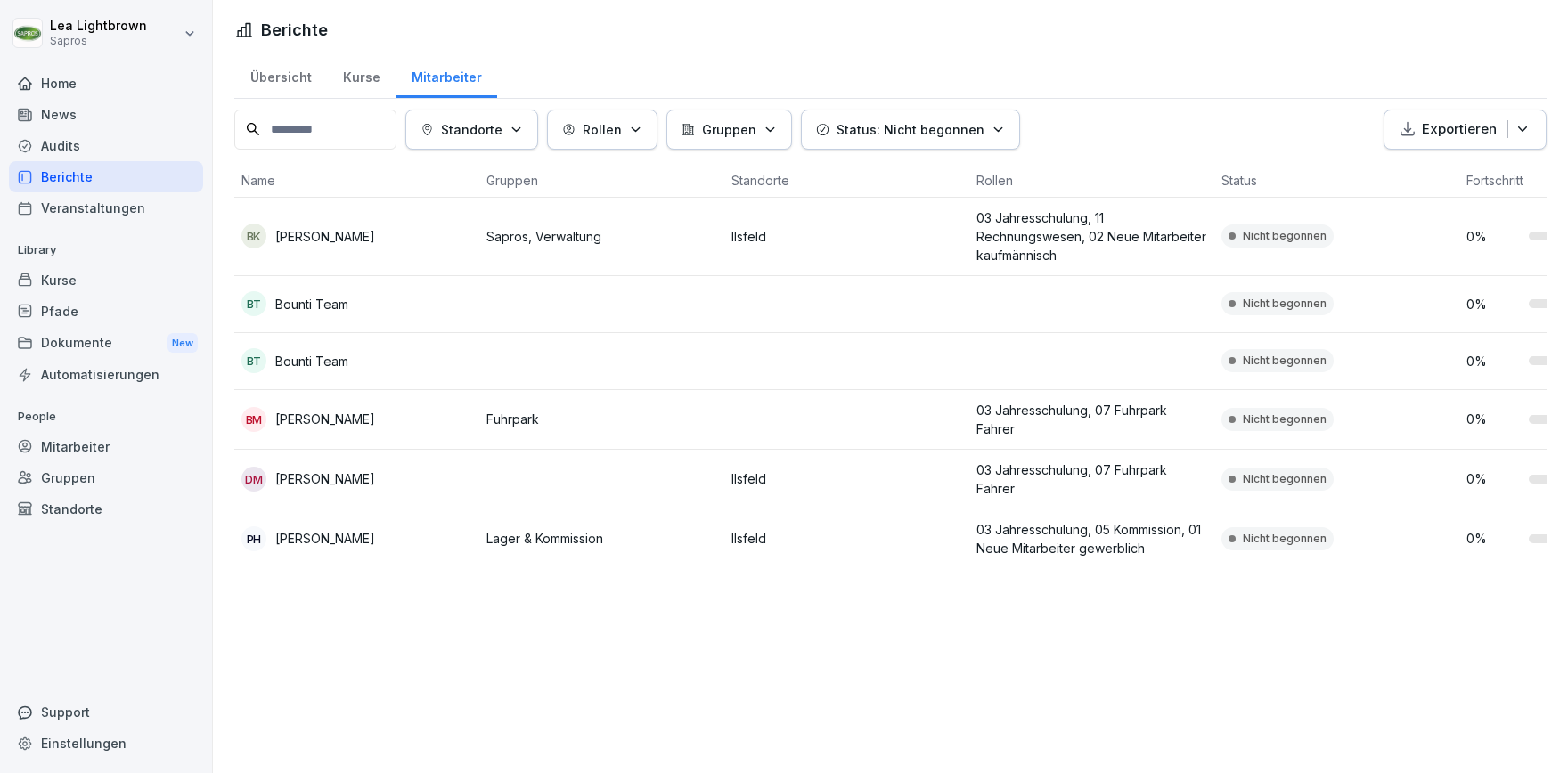
click at [1005, 128] on icon "button" at bounding box center [998, 129] width 13 height 13
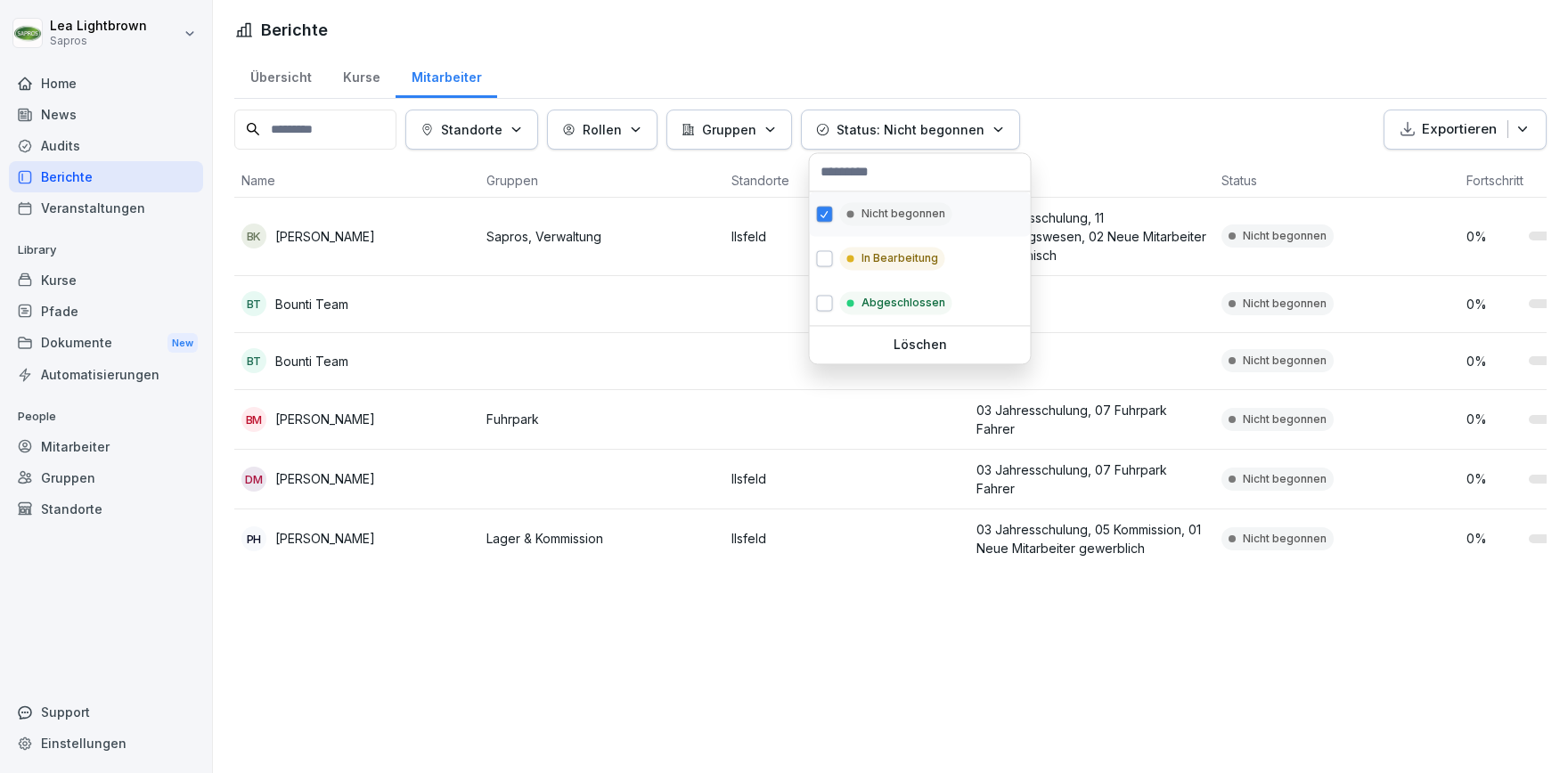
click at [819, 217] on button "button" at bounding box center [824, 213] width 16 height 16
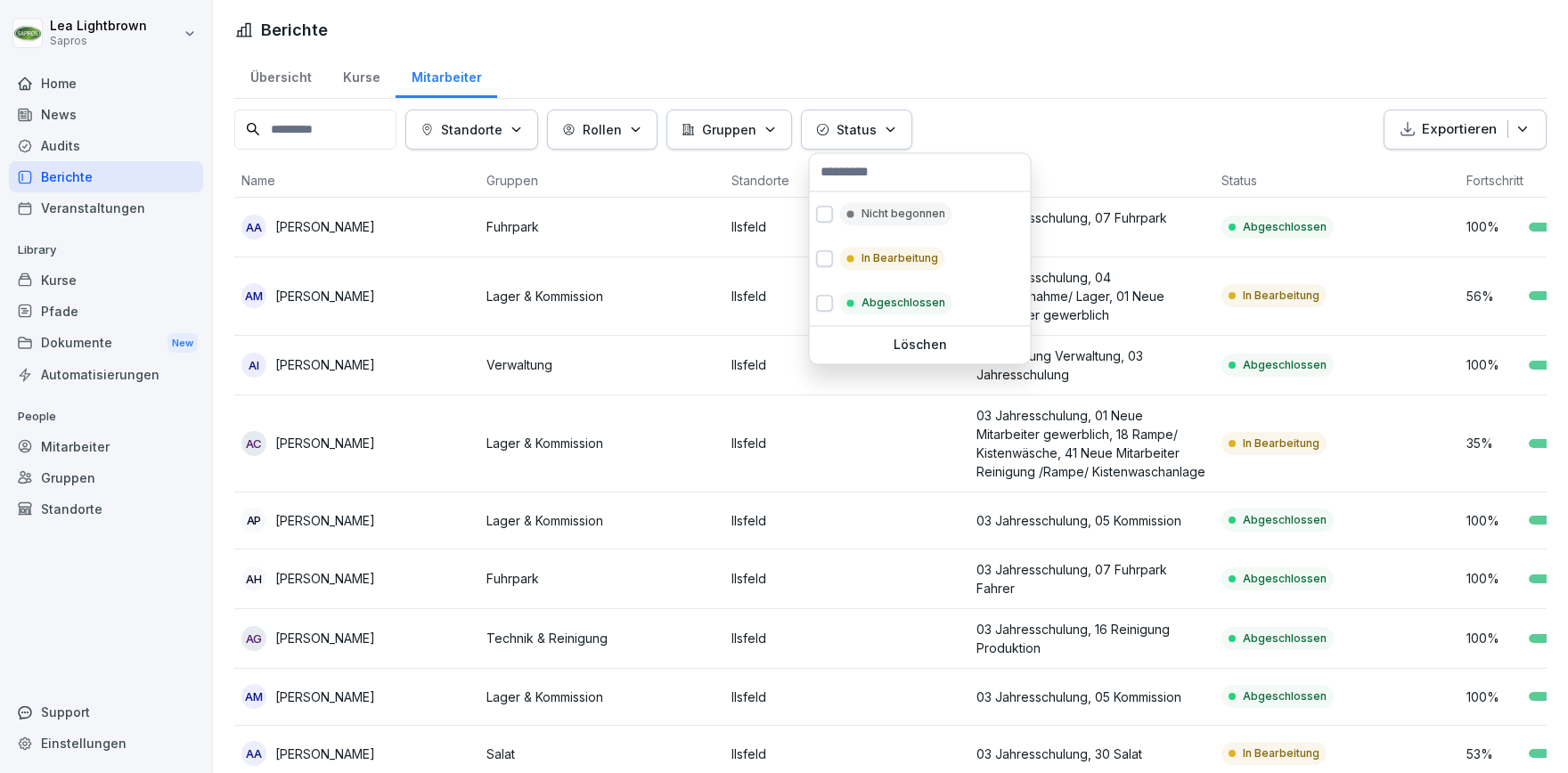
click at [1031, 53] on html "Lea Lightbrown Sapros Home News Audits Berichte Veranstaltungen Library Kurse P…" at bounding box center [784, 386] width 1568 height 773
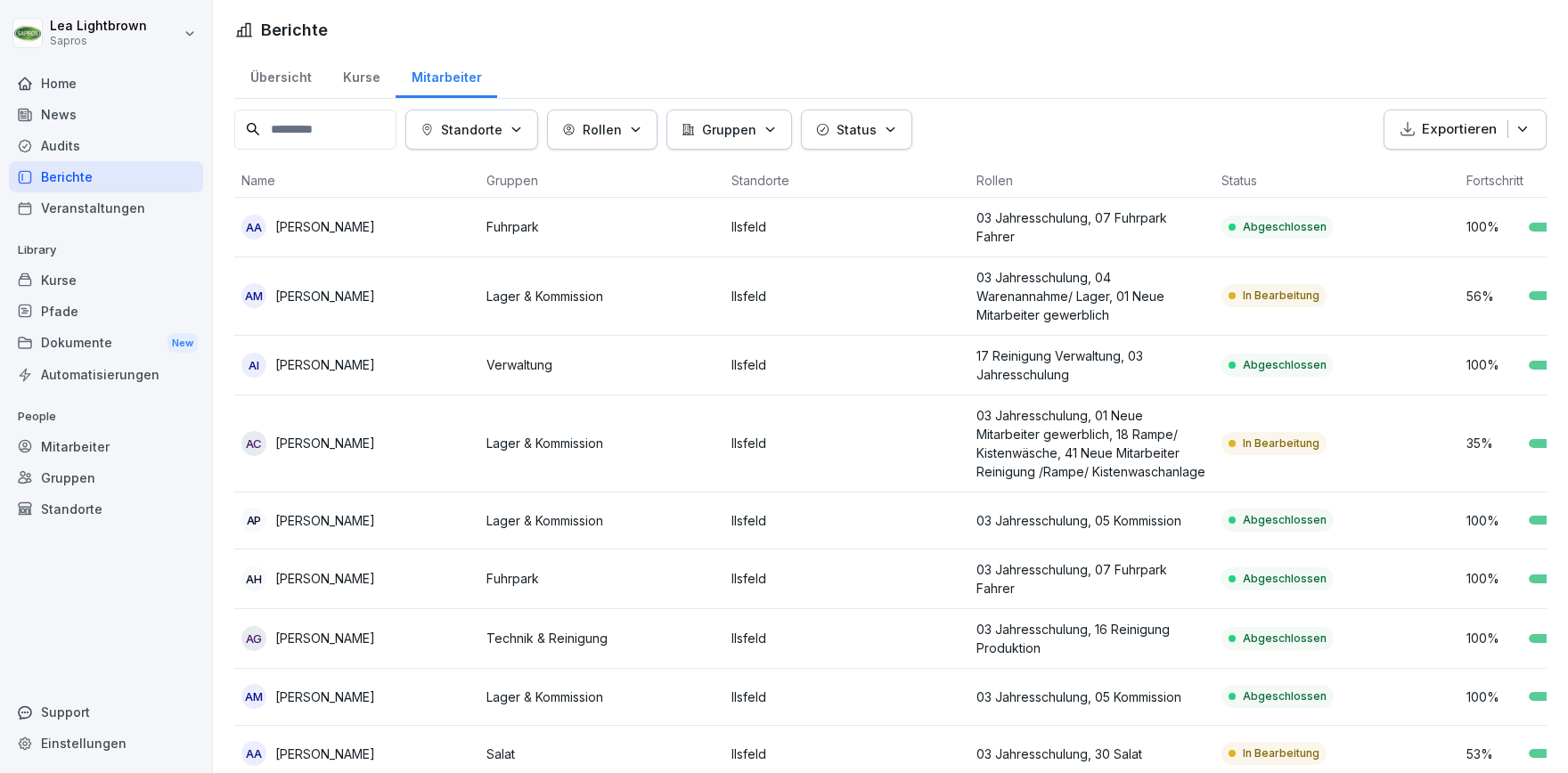
click at [1527, 135] on icon "button" at bounding box center [1522, 129] width 18 height 18
click at [1502, 173] on p "Als Excel Datei exportieren" at bounding box center [1457, 170] width 159 height 16
click at [107, 286] on div "Kurse" at bounding box center [106, 280] width 194 height 31
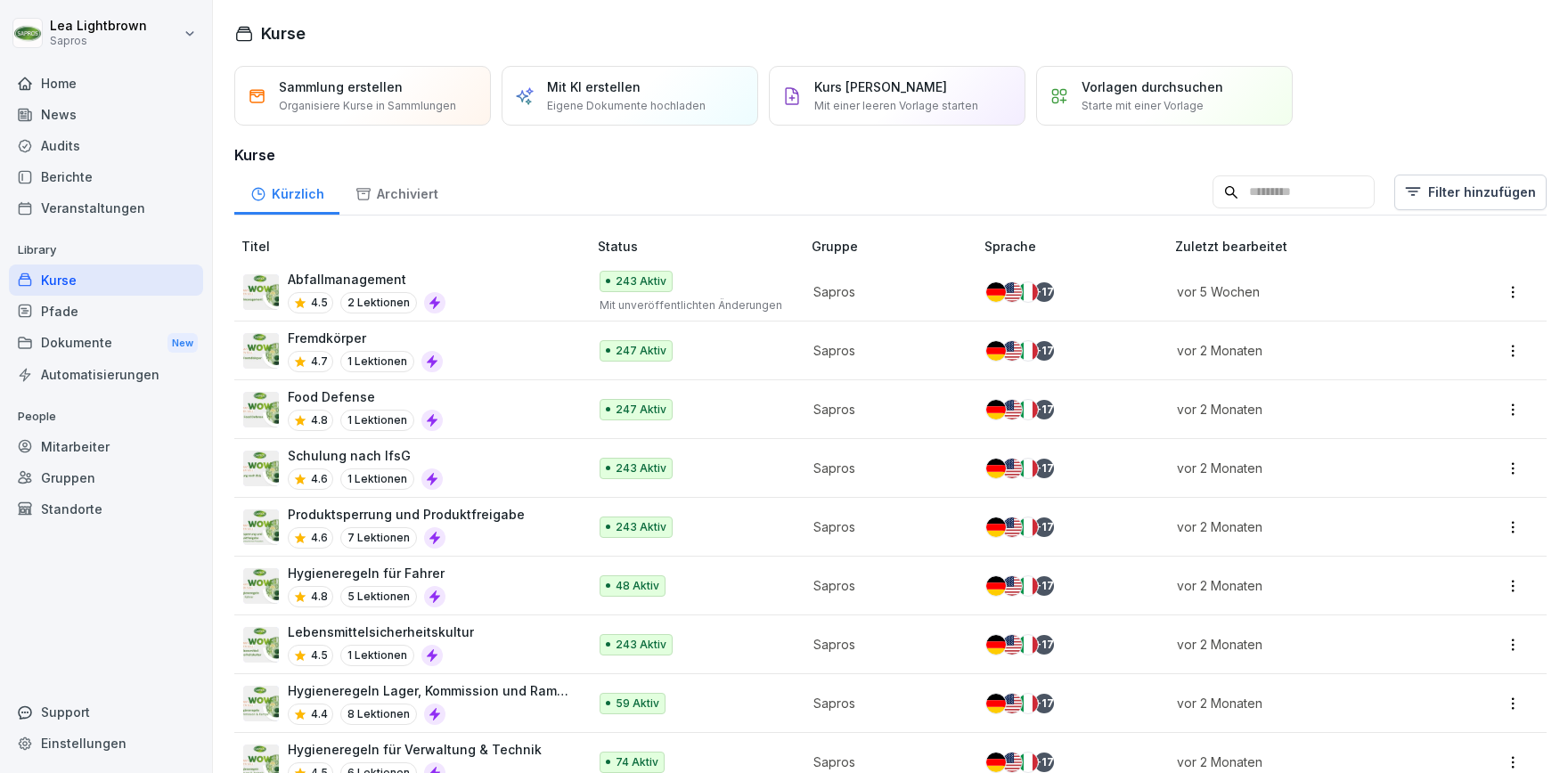
click at [118, 172] on div "Berichte" at bounding box center [106, 176] width 194 height 31
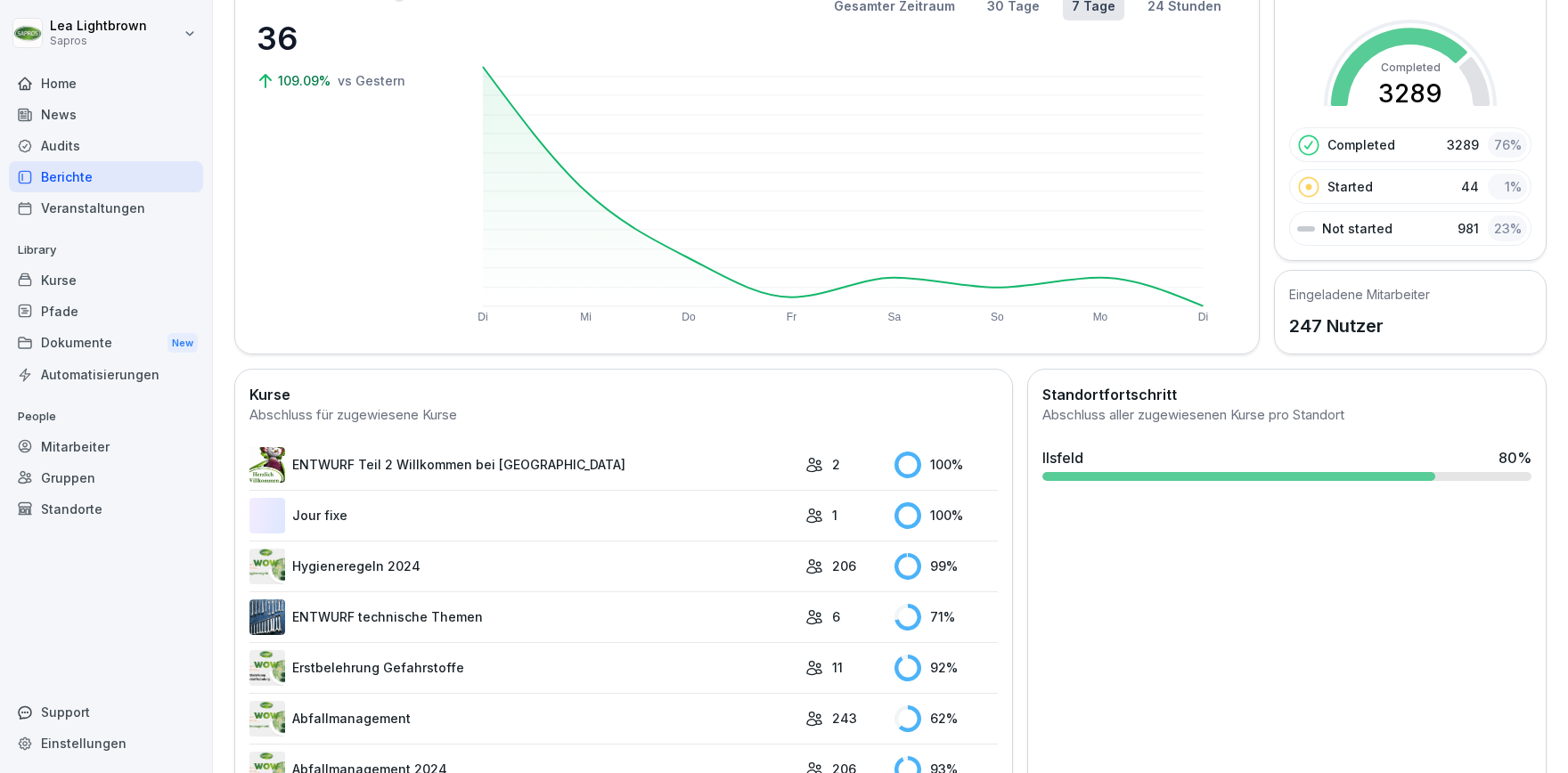
scroll to position [122, 0]
